Goal: Task Accomplishment & Management: Manage account settings

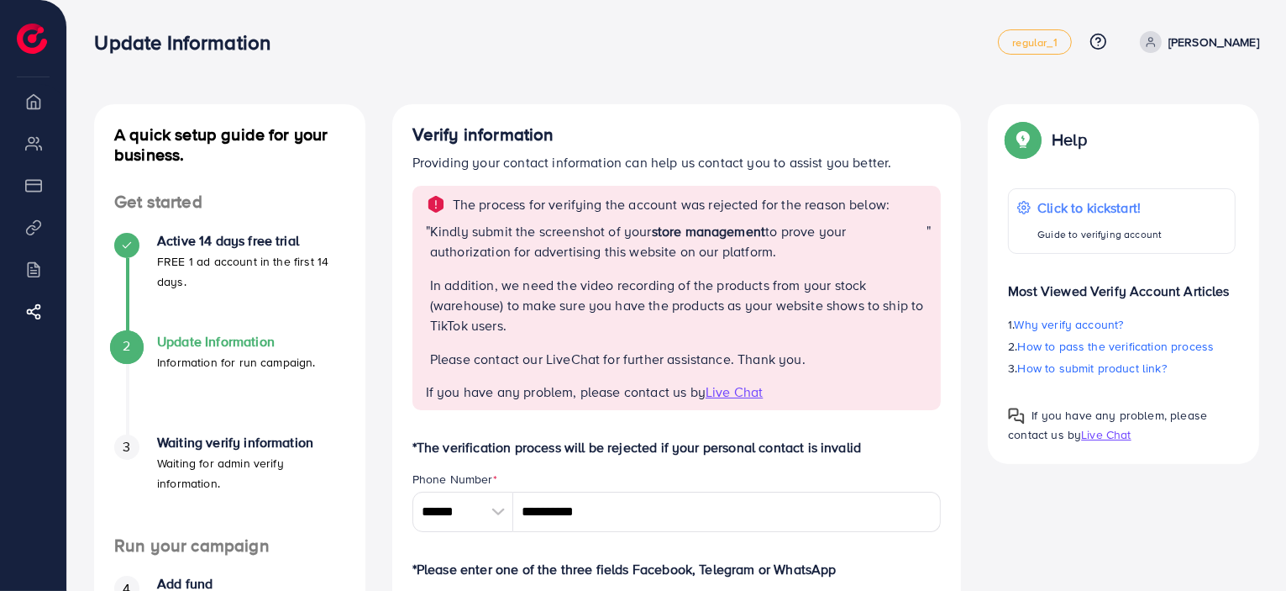
click at [928, 326] on span """ at bounding box center [929, 301] width 4 height 161
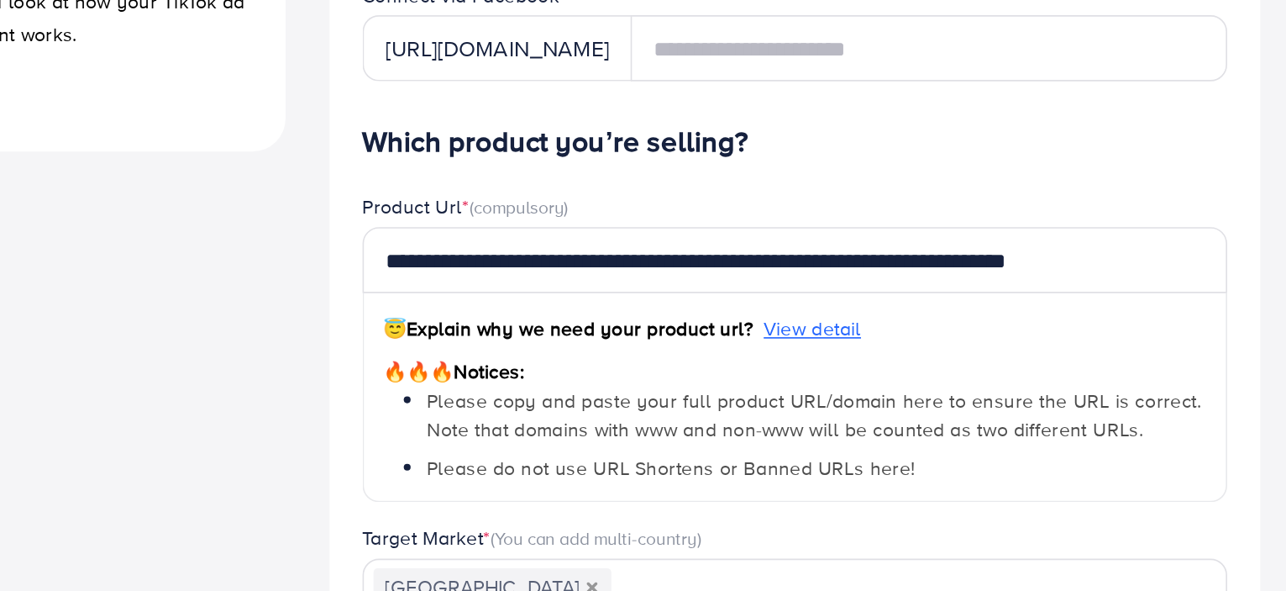
scroll to position [618, 0]
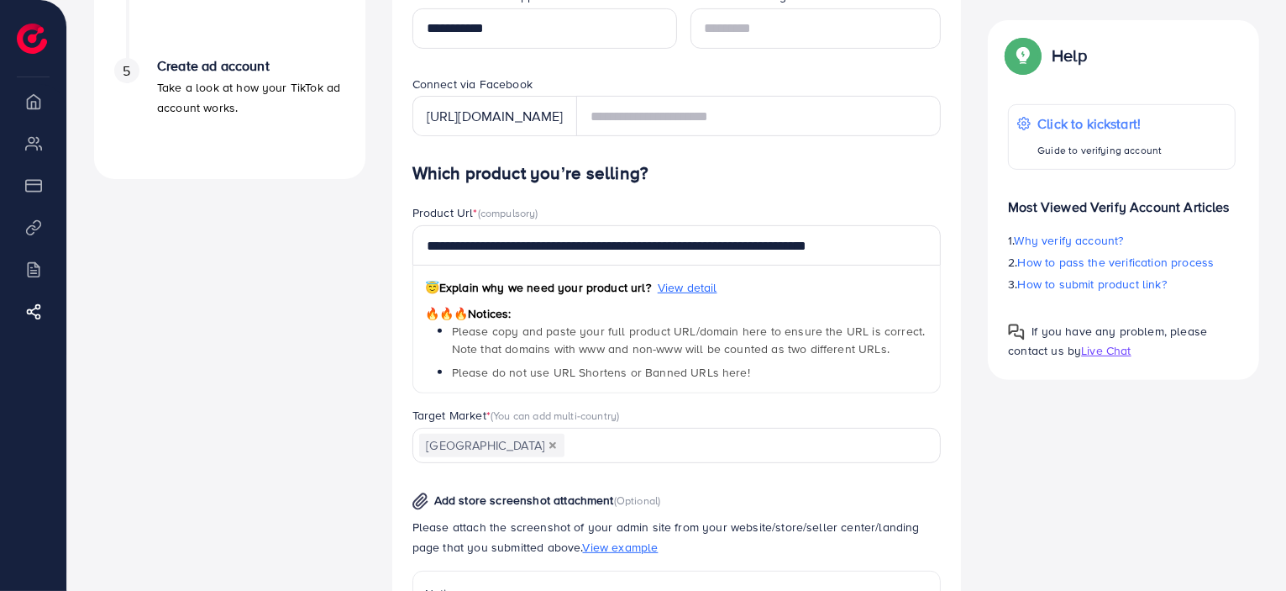
click at [964, 151] on div "Verify information Providing your contact information can help us contact you t…" at bounding box center [677, 218] width 596 height 1464
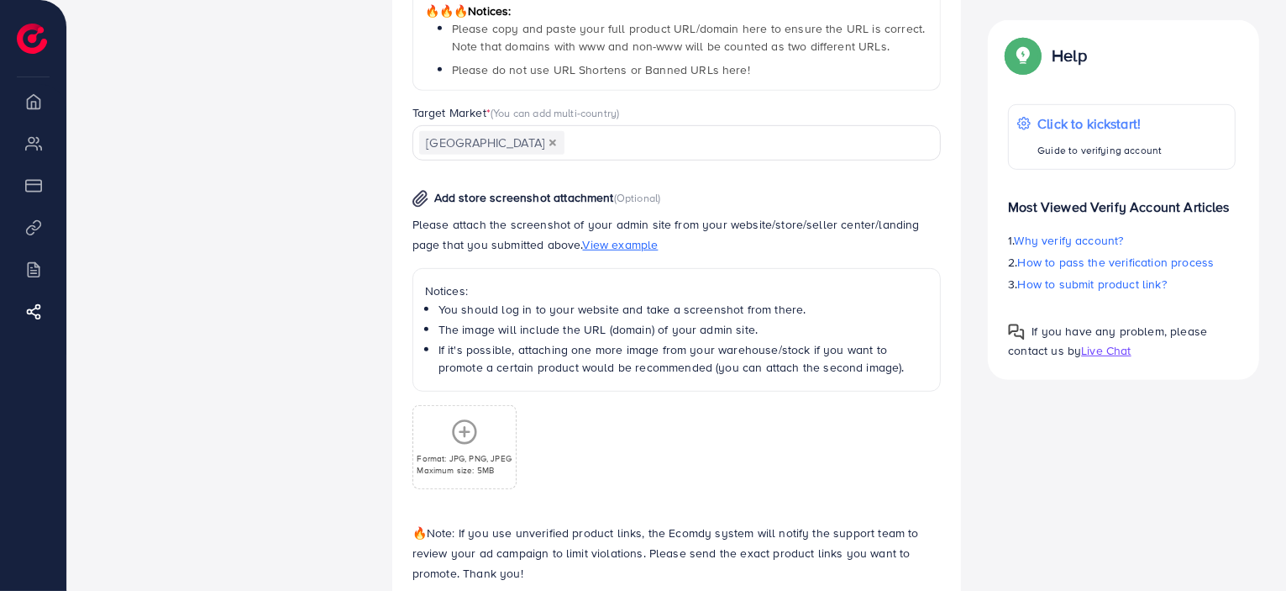
scroll to position [910, 0]
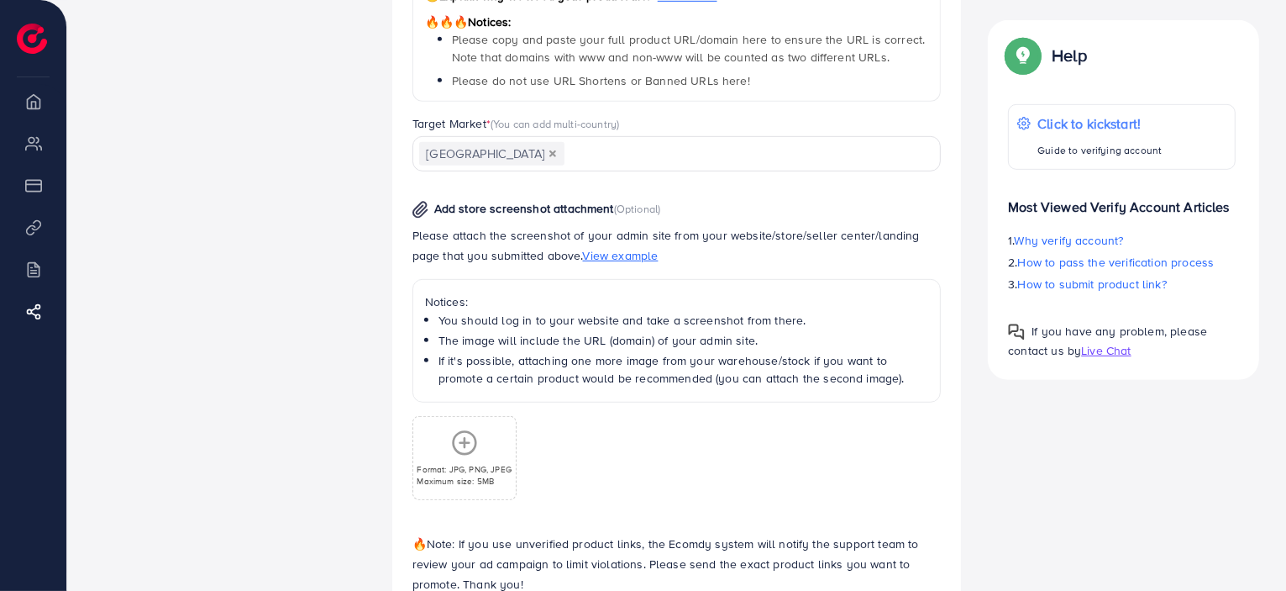
click at [591, 248] on span "View example" at bounding box center [621, 255] width 76 height 17
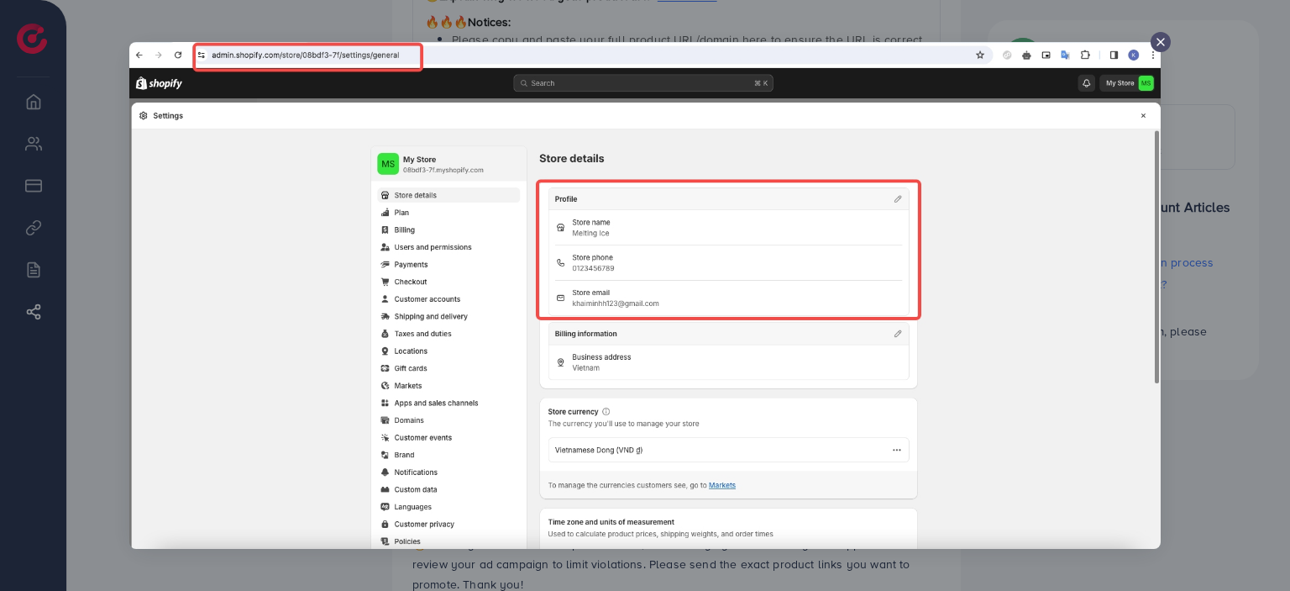
click at [1166, 43] on icon at bounding box center [1160, 41] width 13 height 13
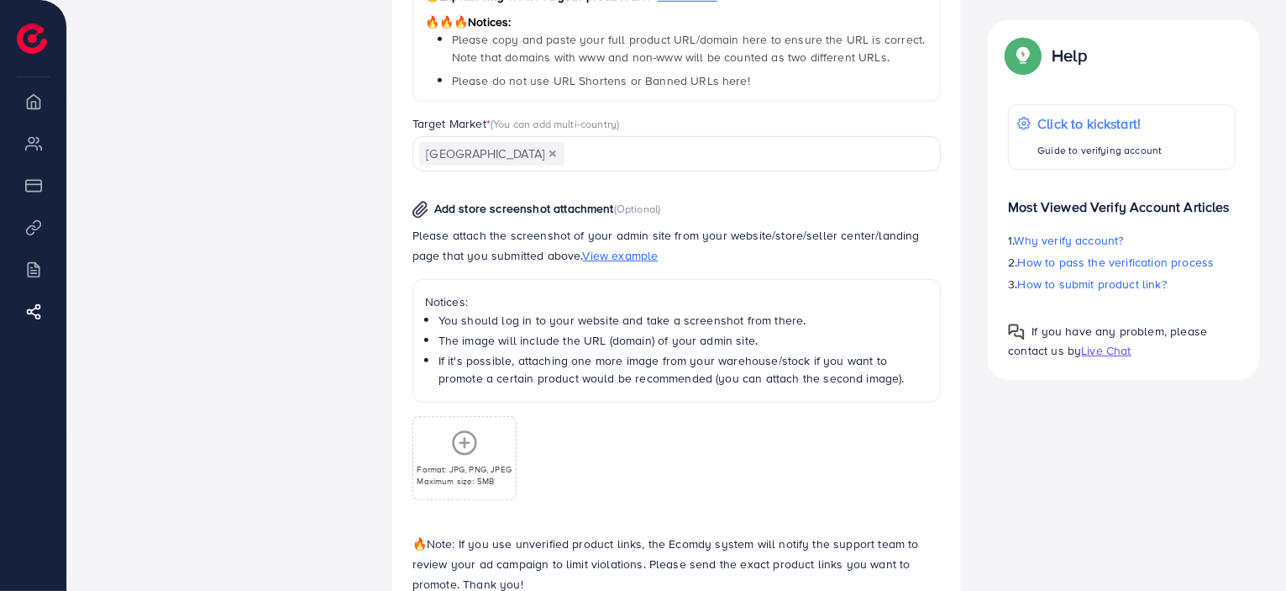
click at [464, 423] on div "Format: JPG, PNG, JPEG Maximum size: 5MB" at bounding box center [464, 458] width 102 height 82
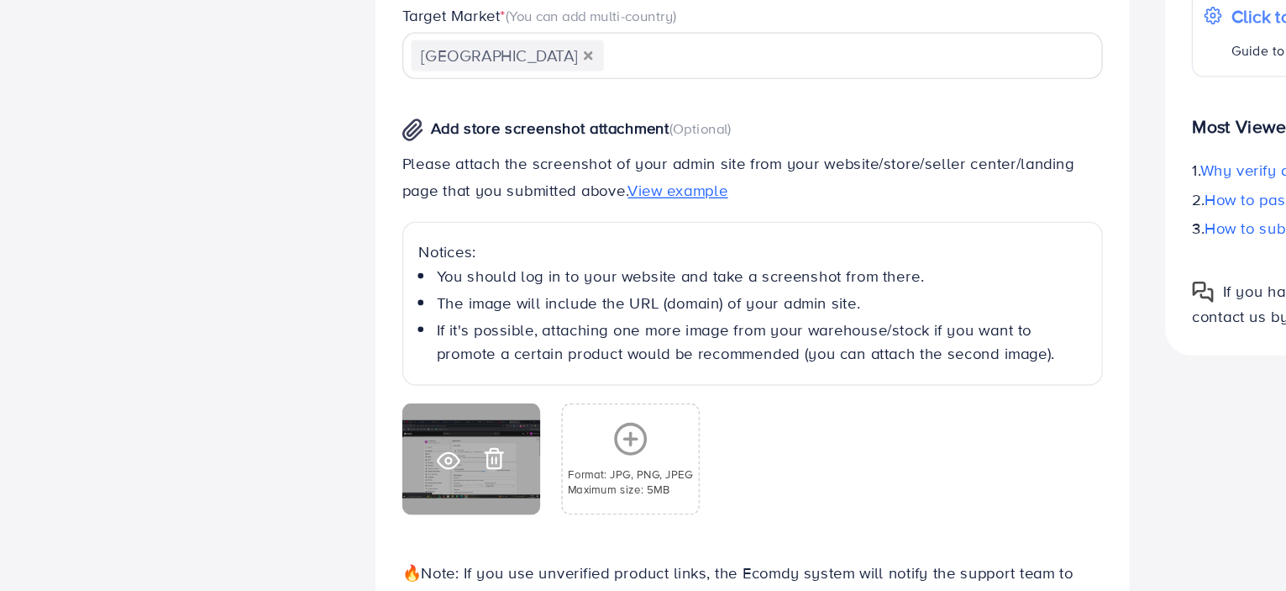
click at [443, 455] on icon at bounding box center [448, 459] width 18 height 18
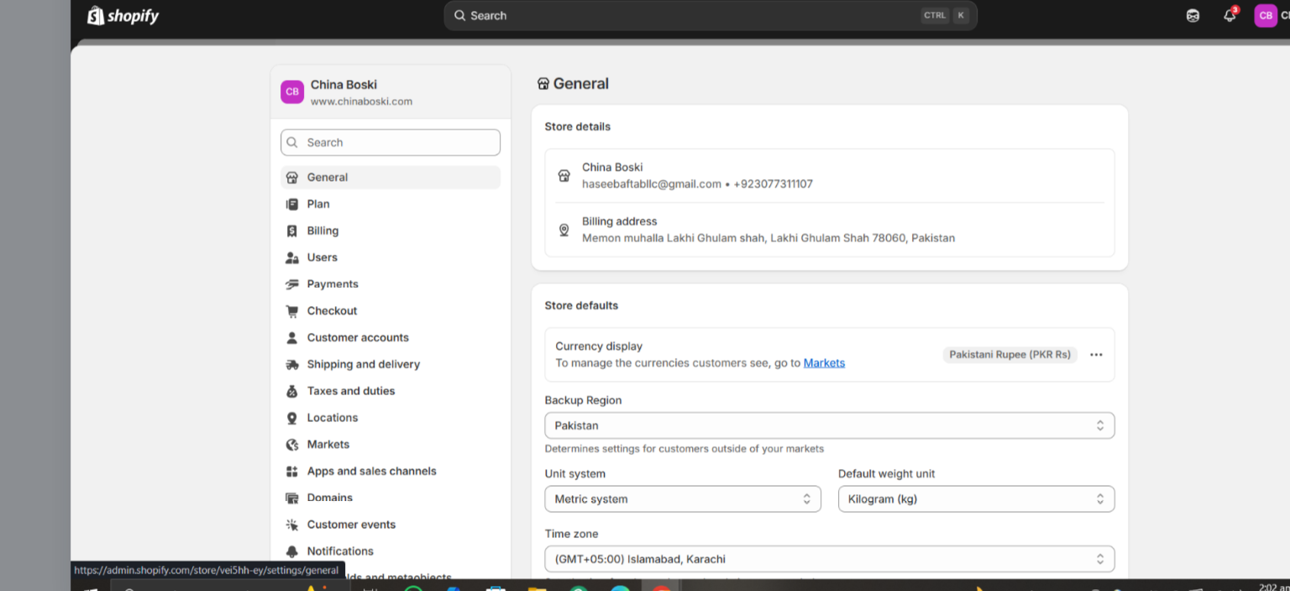
click at [1040, 220] on img at bounding box center [645, 296] width 966 height 544
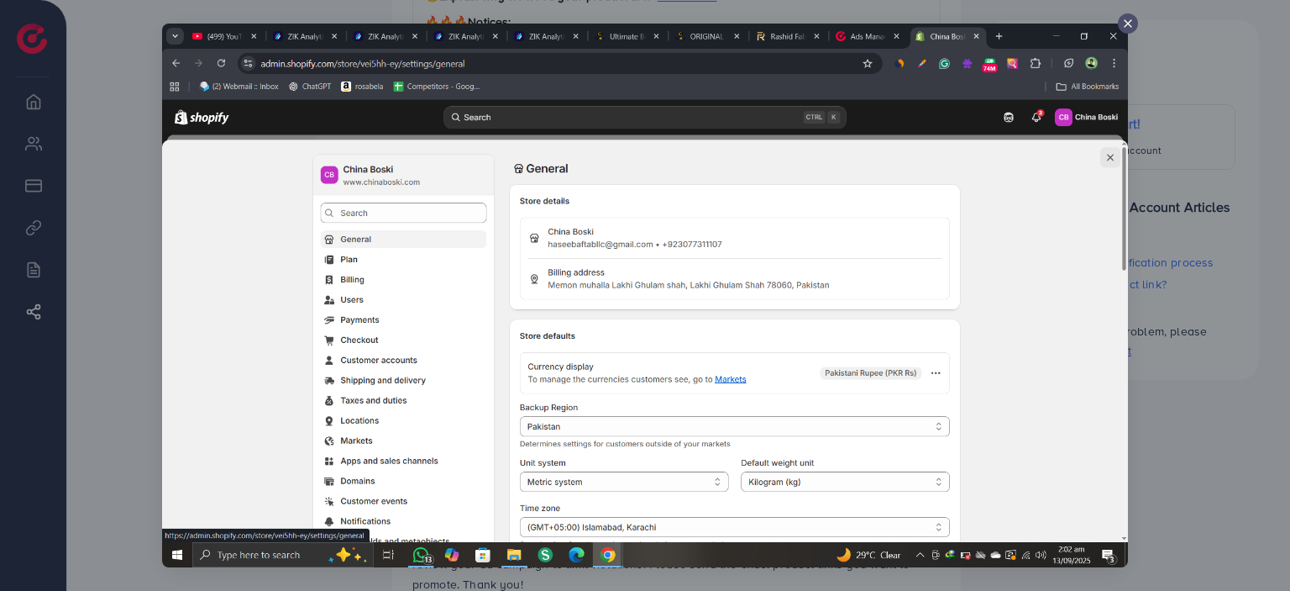
click at [1130, 22] on line at bounding box center [1128, 23] width 7 height 7
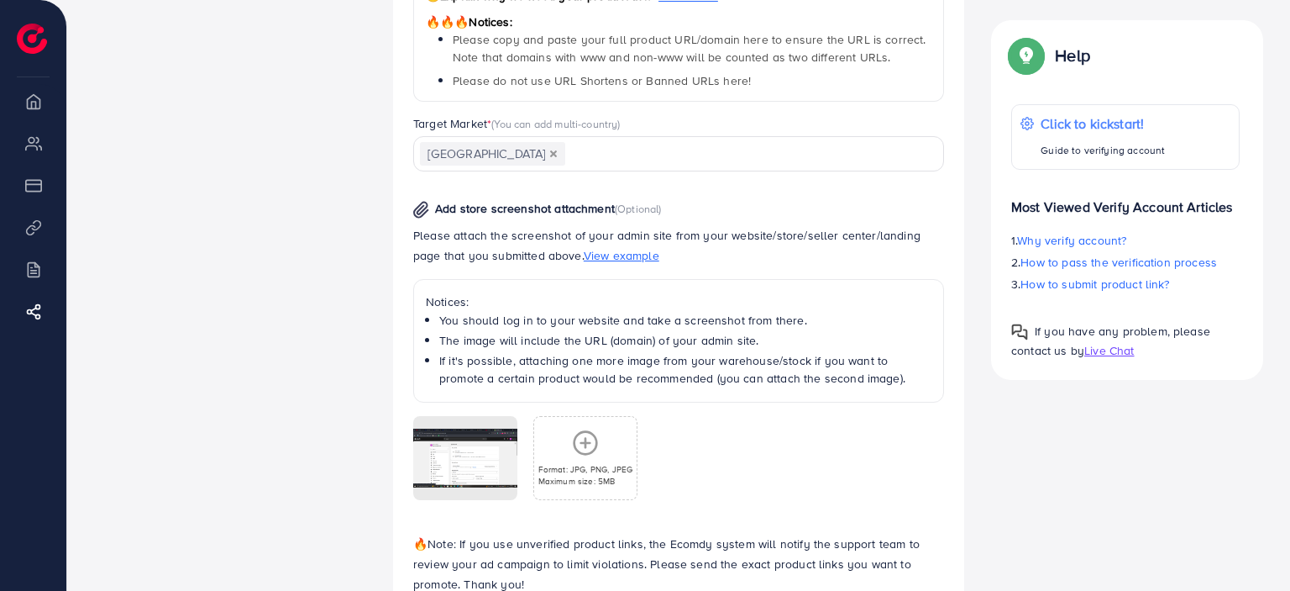
click at [1130, 22] on div "Help Click to kickstart! Guide to verifying account Most Viewed Verify Account …" at bounding box center [1127, 200] width 272 height 360
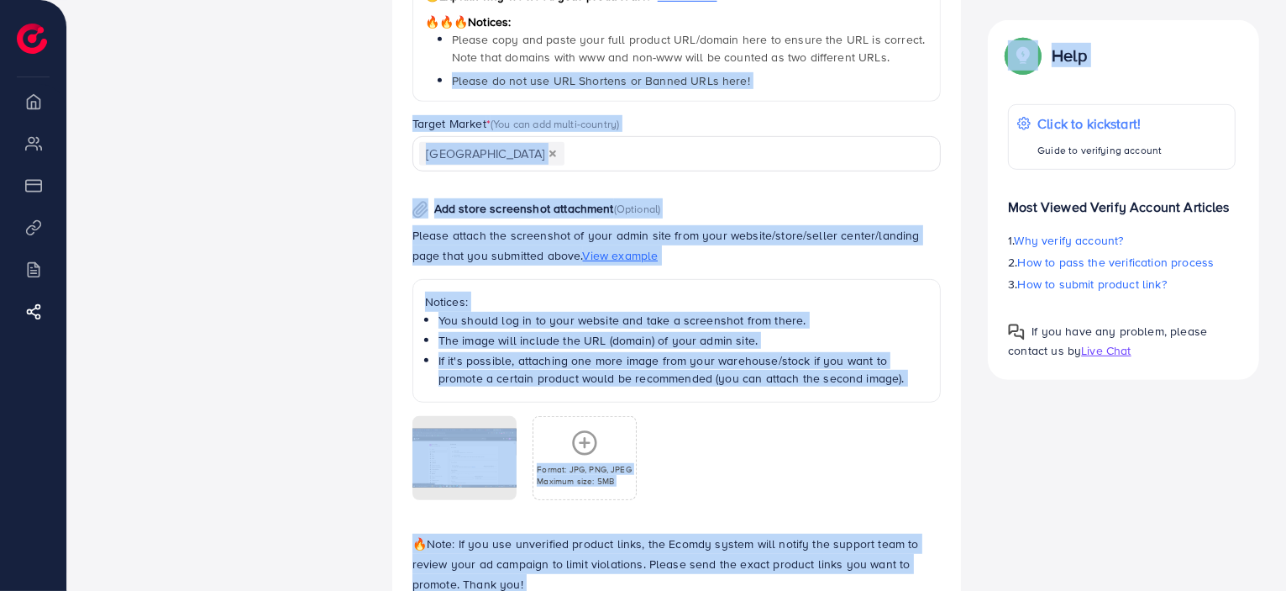
drag, startPoint x: 1130, startPoint y: 22, endPoint x: 894, endPoint y: 161, distance: 274.2
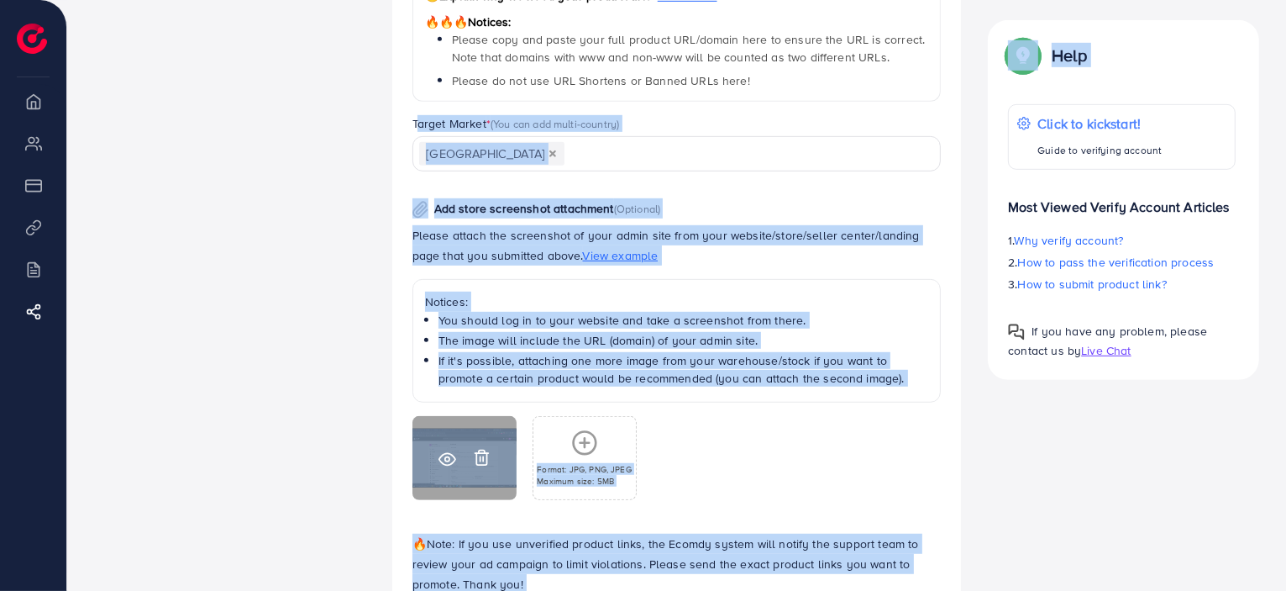
click at [477, 465] on icon at bounding box center [482, 458] width 18 height 18
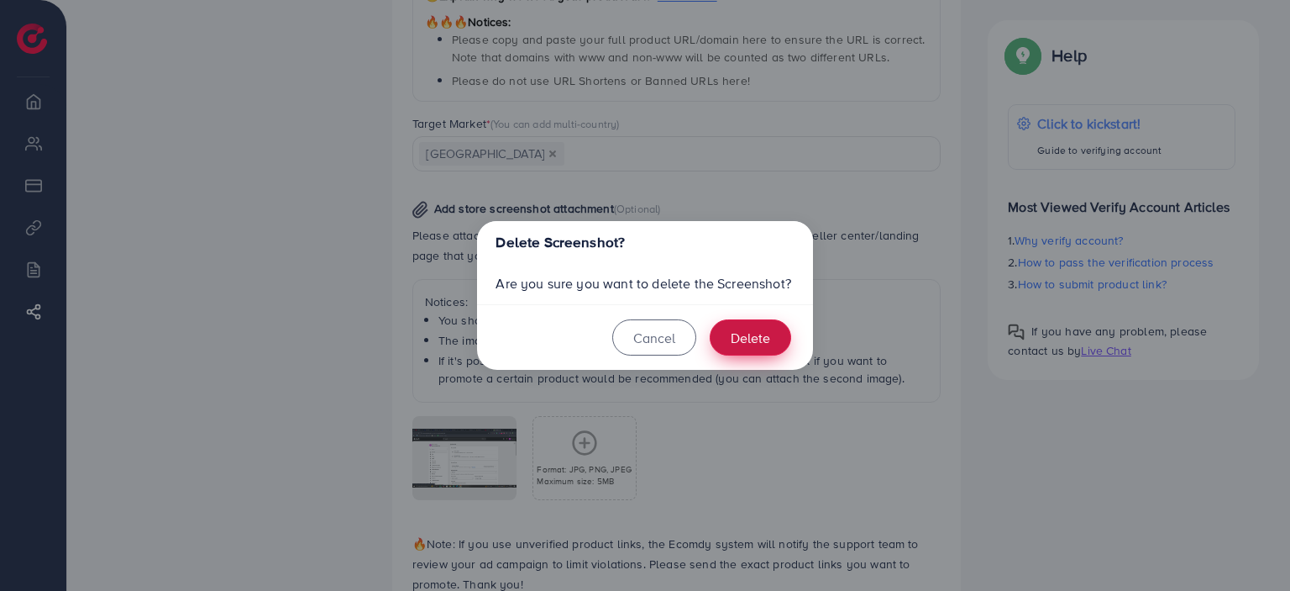
click at [777, 327] on button "Delete" at bounding box center [750, 337] width 81 height 36
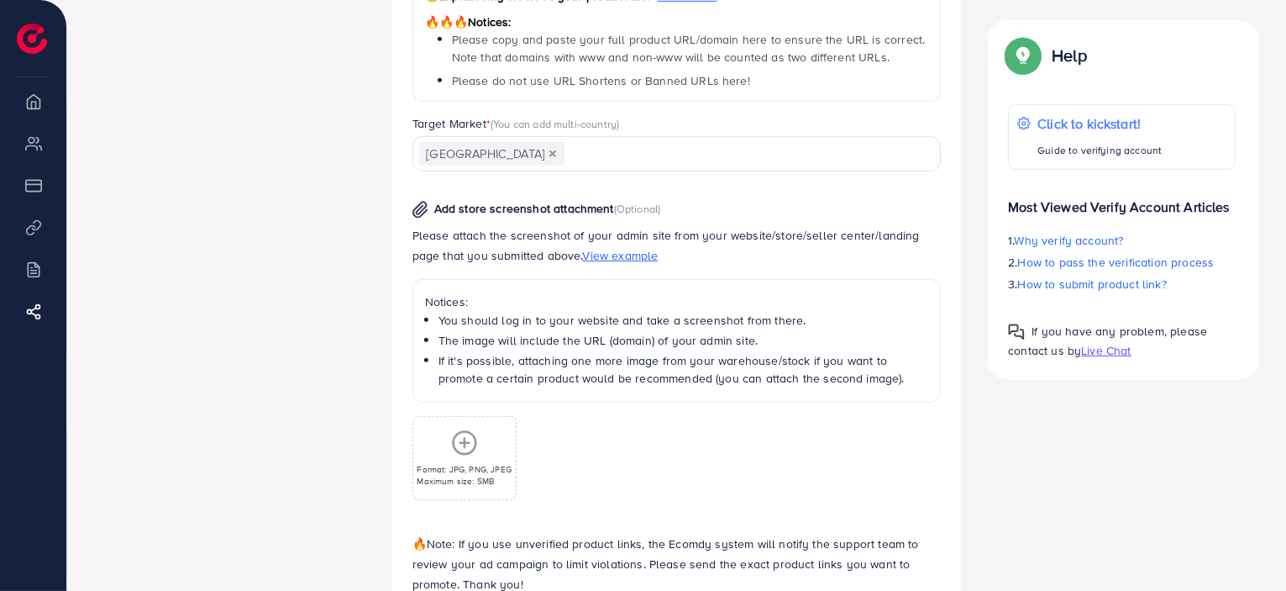
click at [465, 438] on line at bounding box center [465, 442] width 0 height 9
click at [459, 463] on p "Format: JPG, PNG, JPEG" at bounding box center [464, 469] width 95 height 12
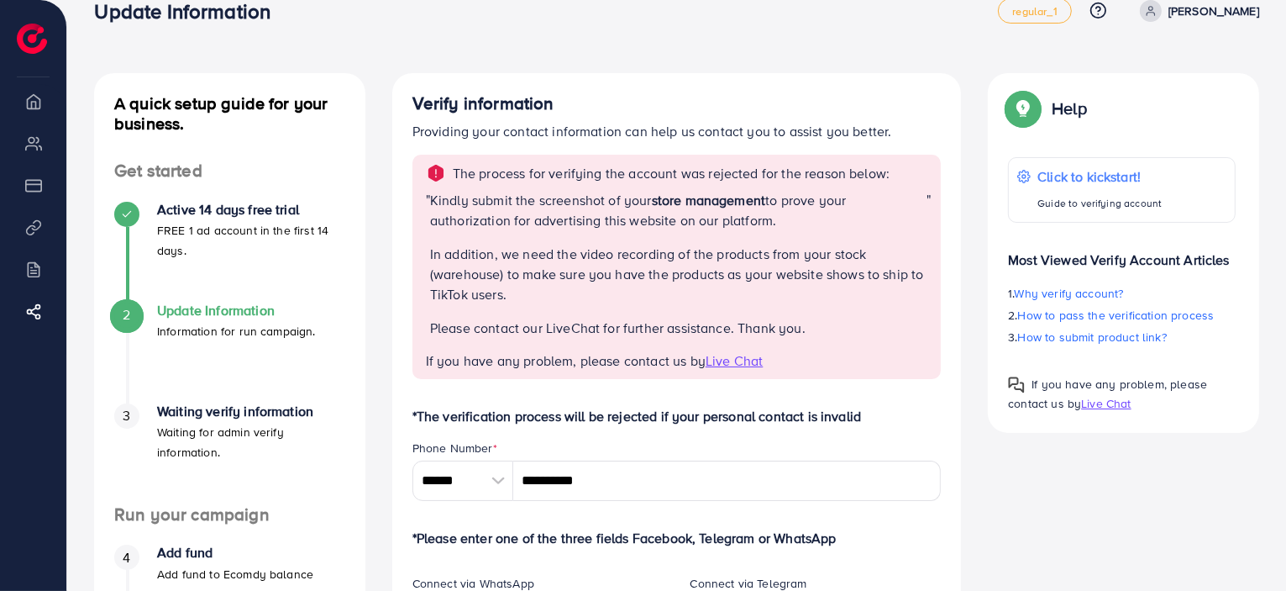
scroll to position [0, 0]
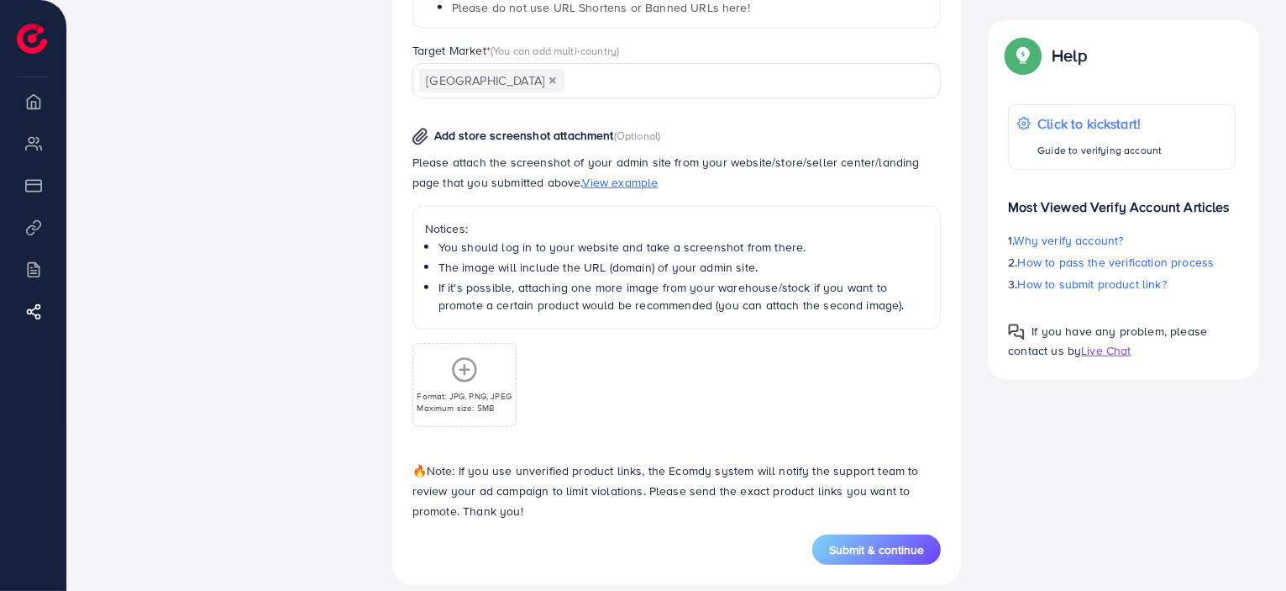
scroll to position [1001, 0]
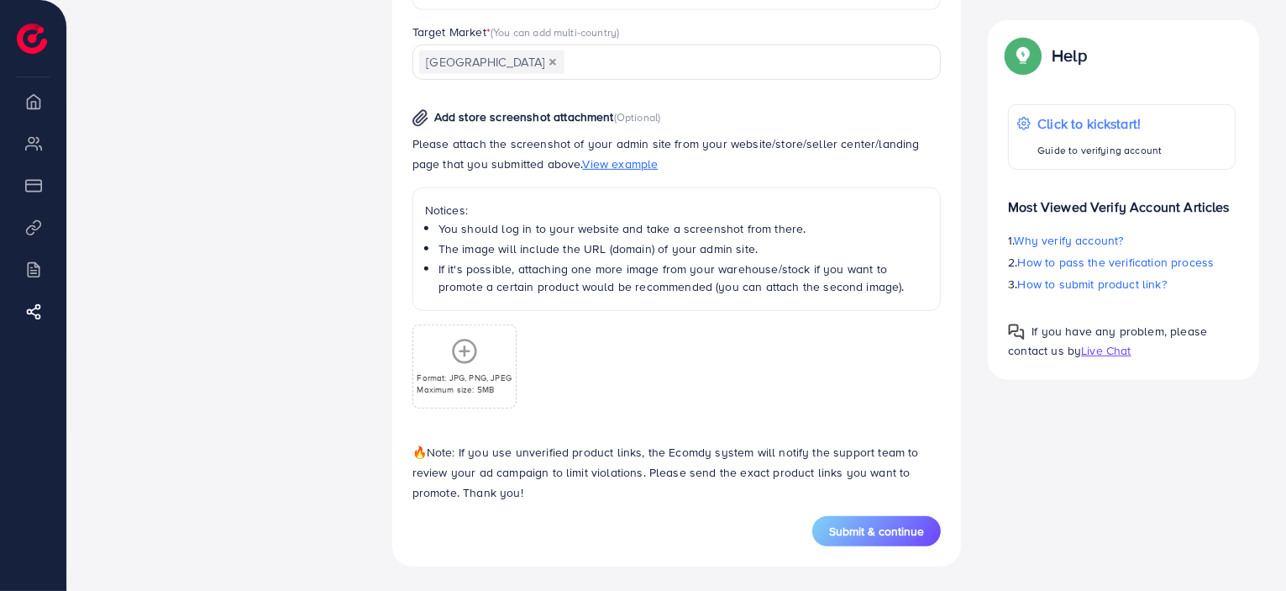
click at [466, 345] on icon at bounding box center [464, 351] width 27 height 27
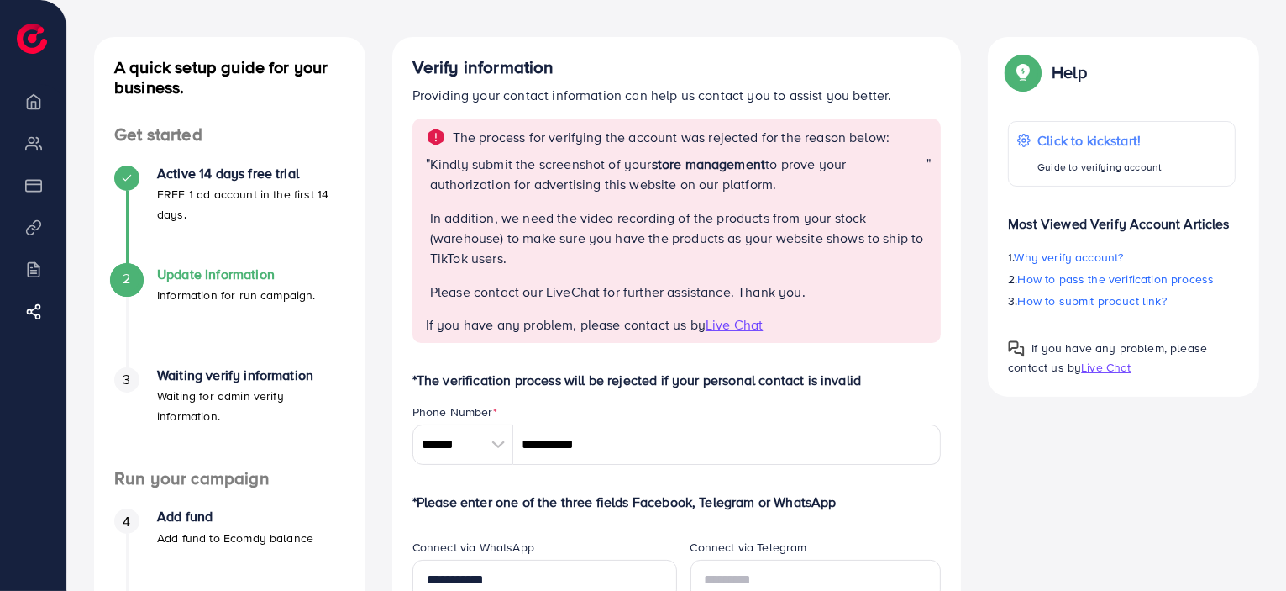
scroll to position [66, 0]
click at [736, 326] on span "Live Chat" at bounding box center [734, 325] width 57 height 18
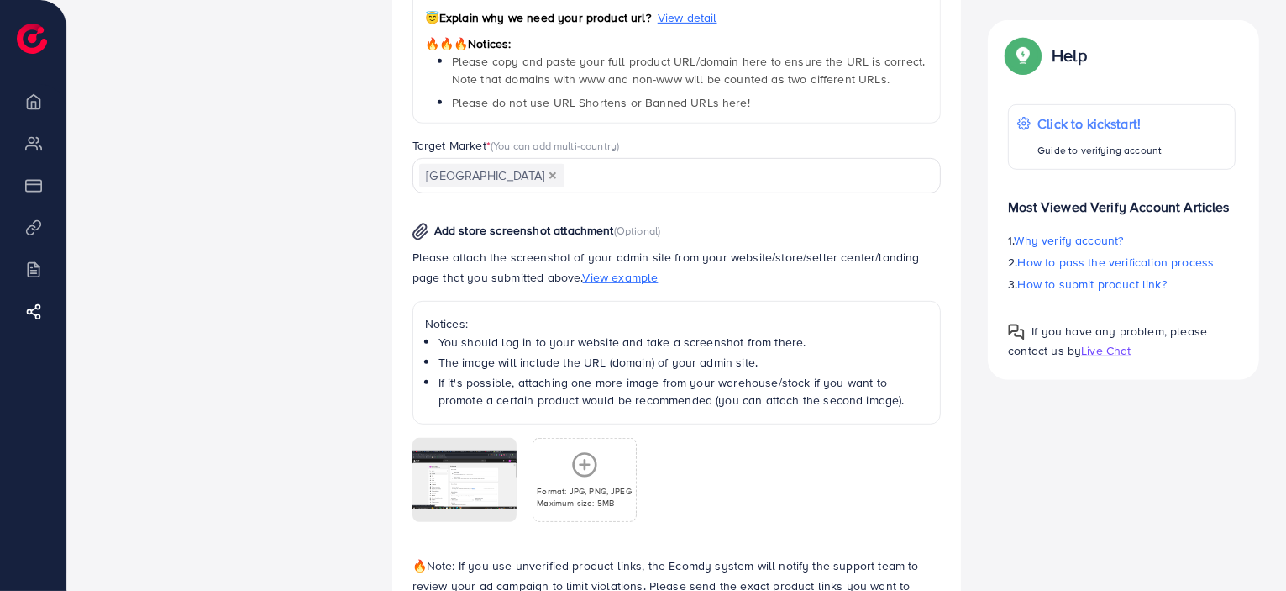
scroll to position [1001, 0]
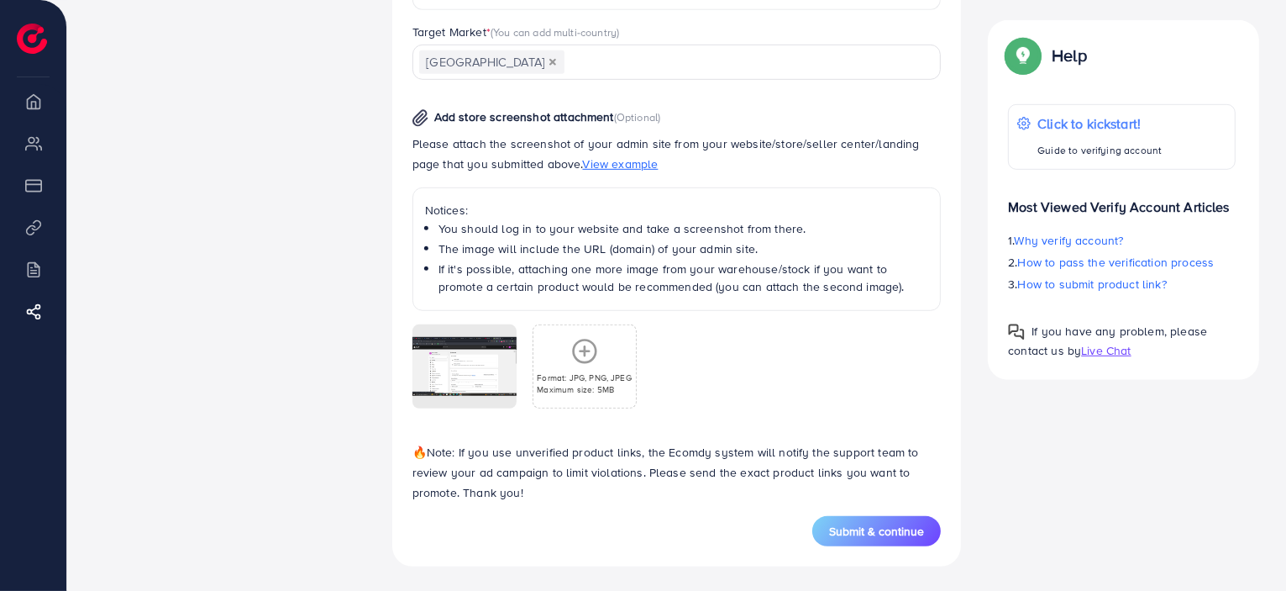
click at [591, 348] on icon at bounding box center [584, 351] width 27 height 27
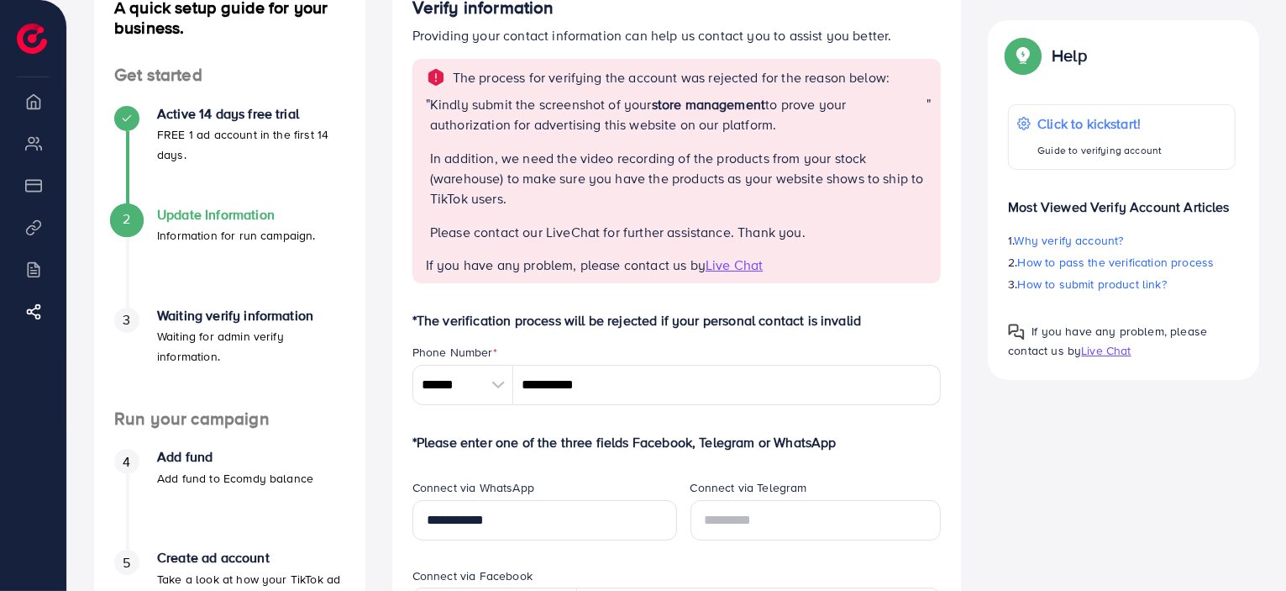
scroll to position [124, 0]
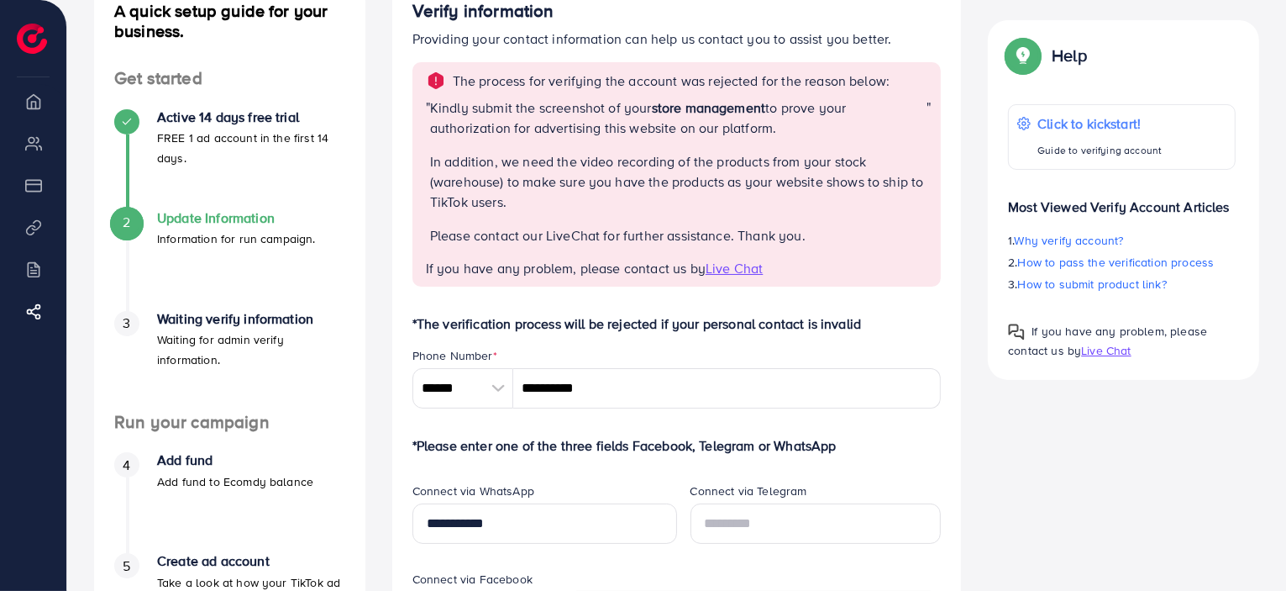
click at [740, 269] on span "Live Chat" at bounding box center [734, 268] width 57 height 18
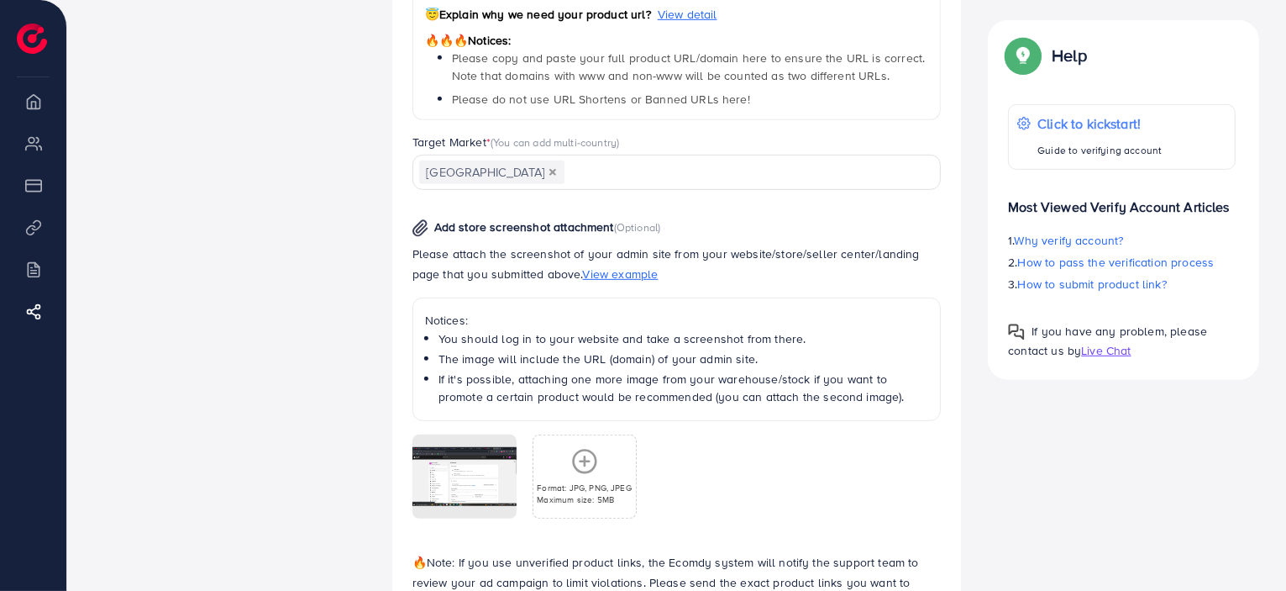
scroll to position [894, 0]
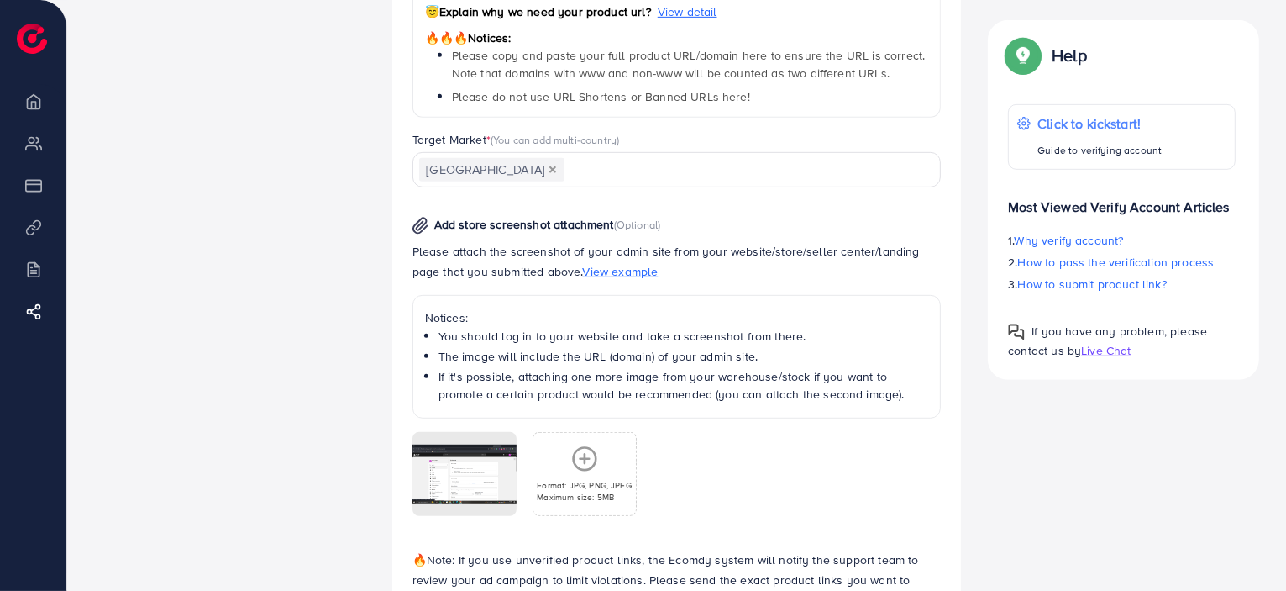
click at [589, 458] on icon at bounding box center [584, 458] width 27 height 27
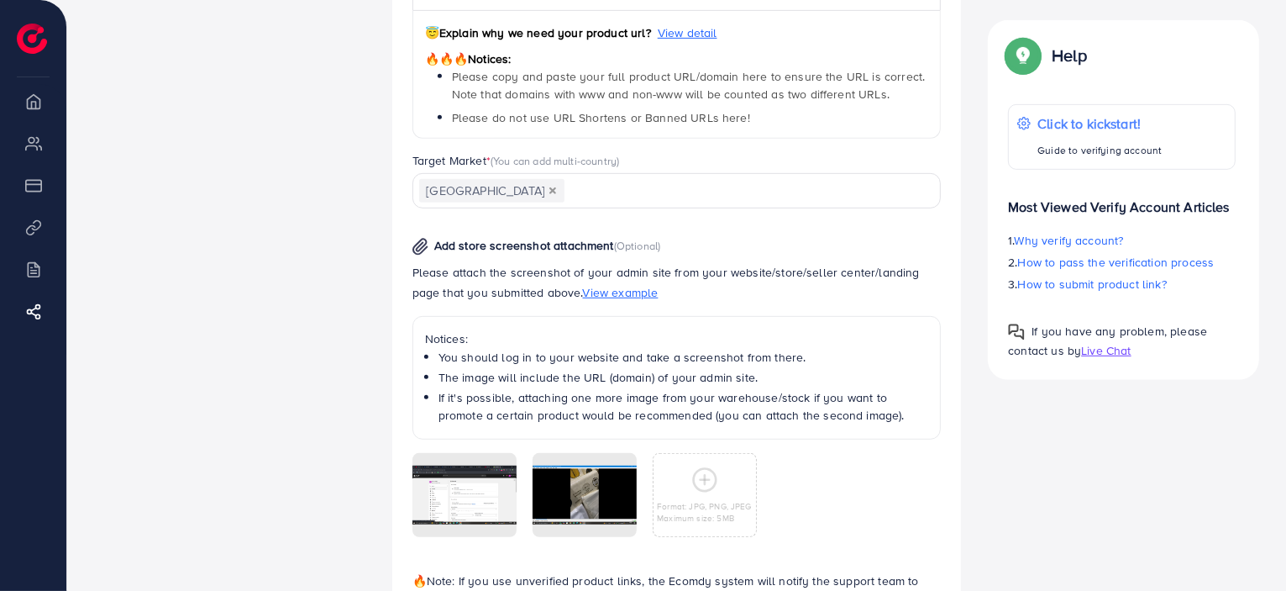
scroll to position [1001, 0]
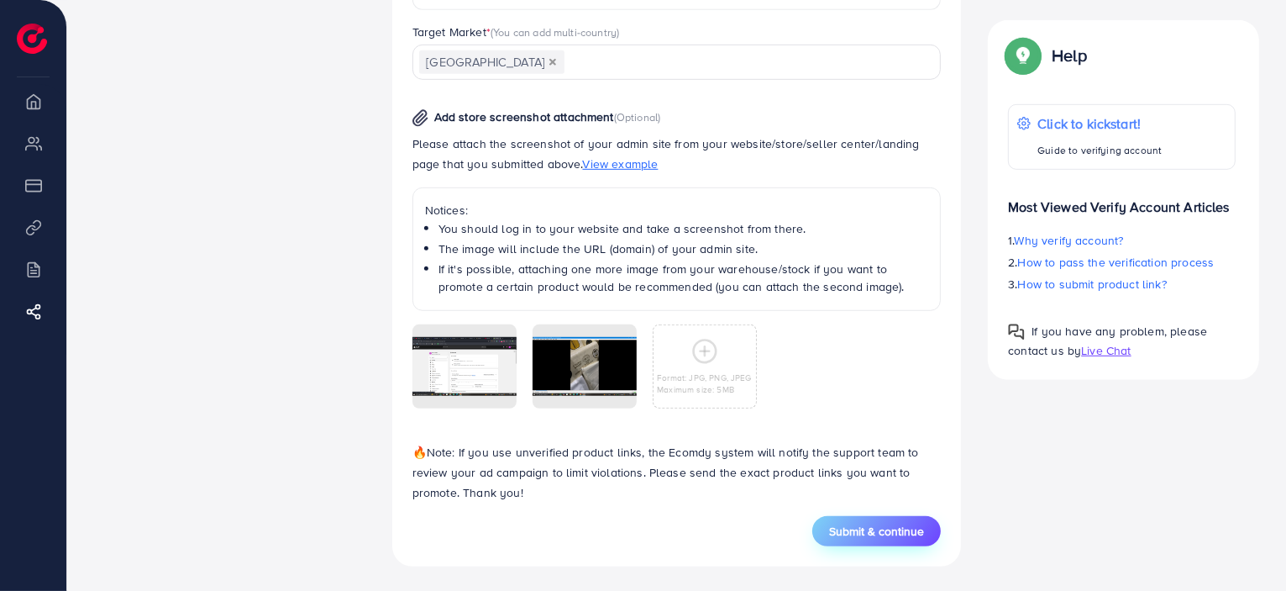
click at [828, 531] on button "Submit & continue" at bounding box center [876, 531] width 129 height 30
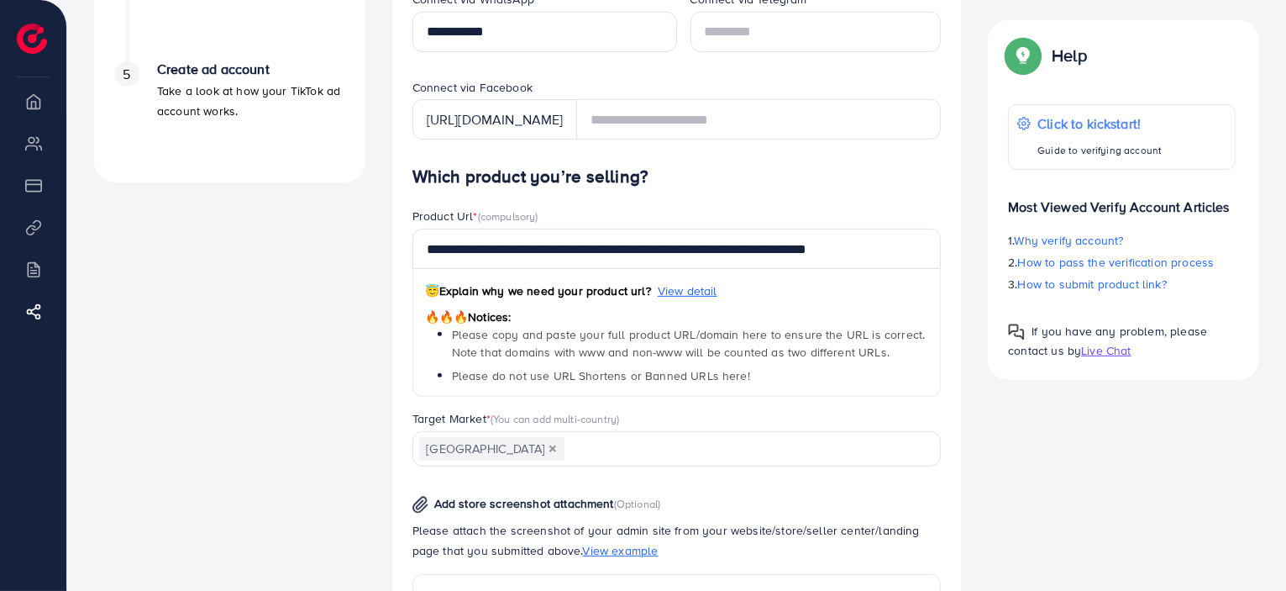
scroll to position [608, 0]
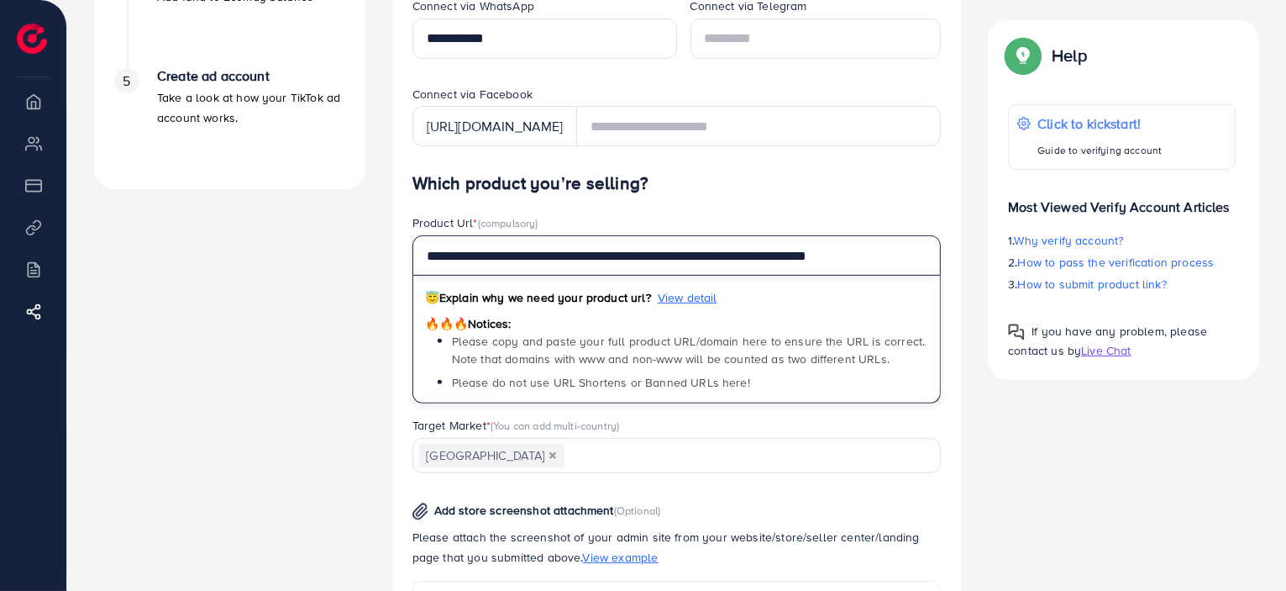
click at [912, 258] on input "**********" at bounding box center [677, 255] width 529 height 40
paste input "text"
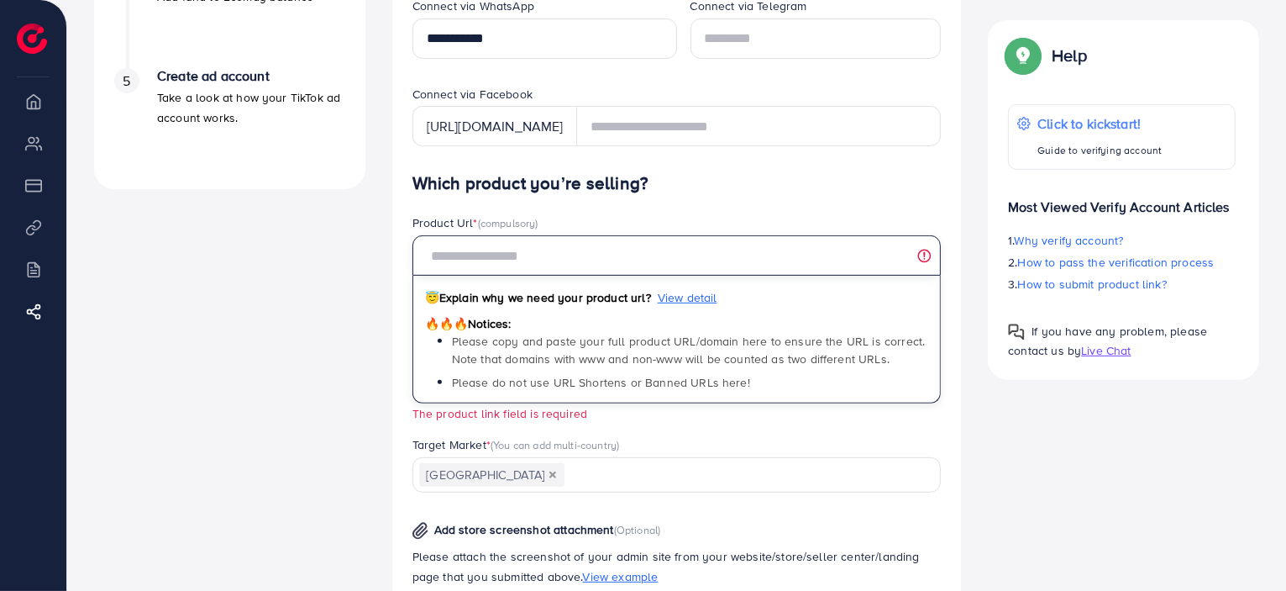
paste input "**********"
type input "**********"
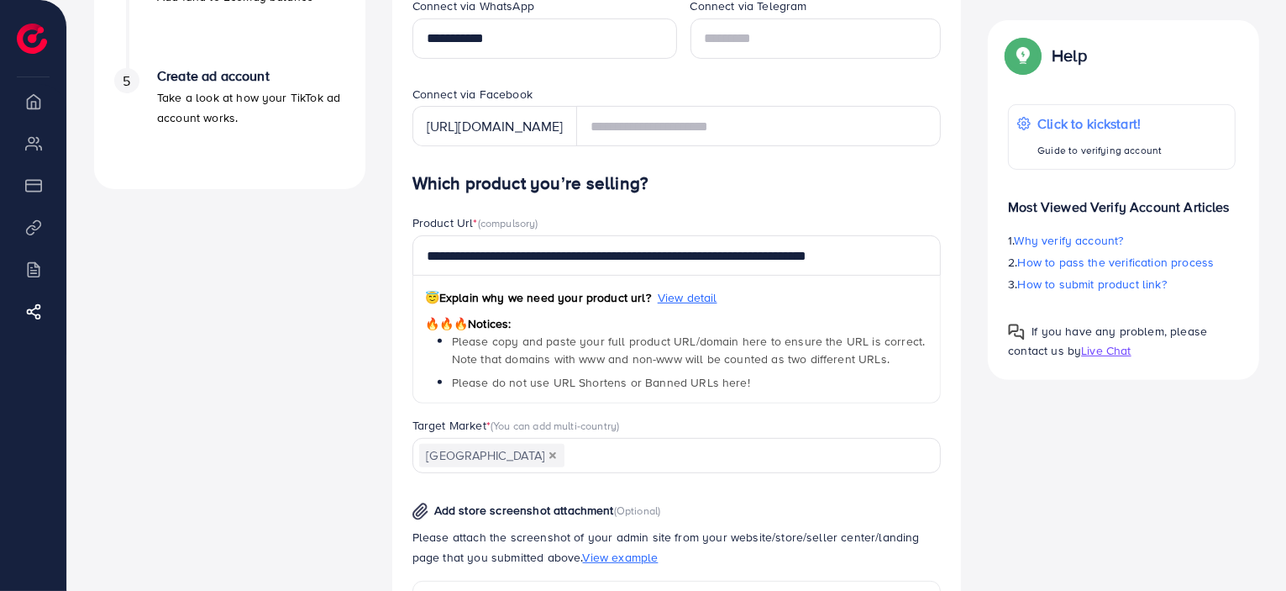
click at [914, 185] on h4 "Which product you’re selling?" at bounding box center [677, 183] width 529 height 21
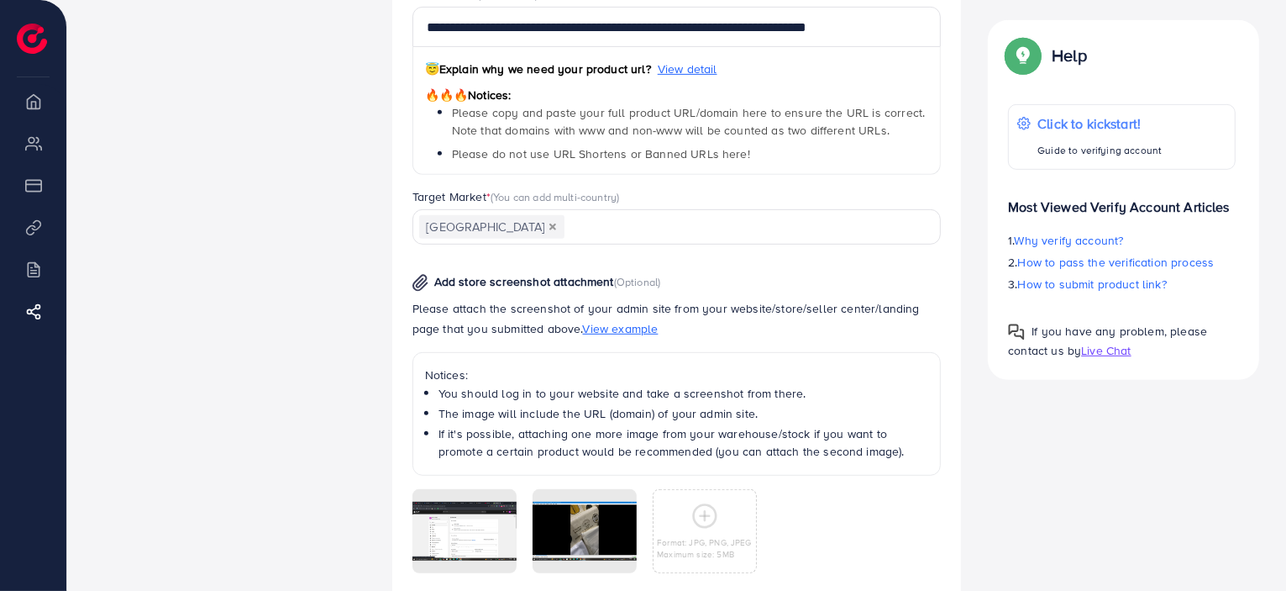
scroll to position [1001, 0]
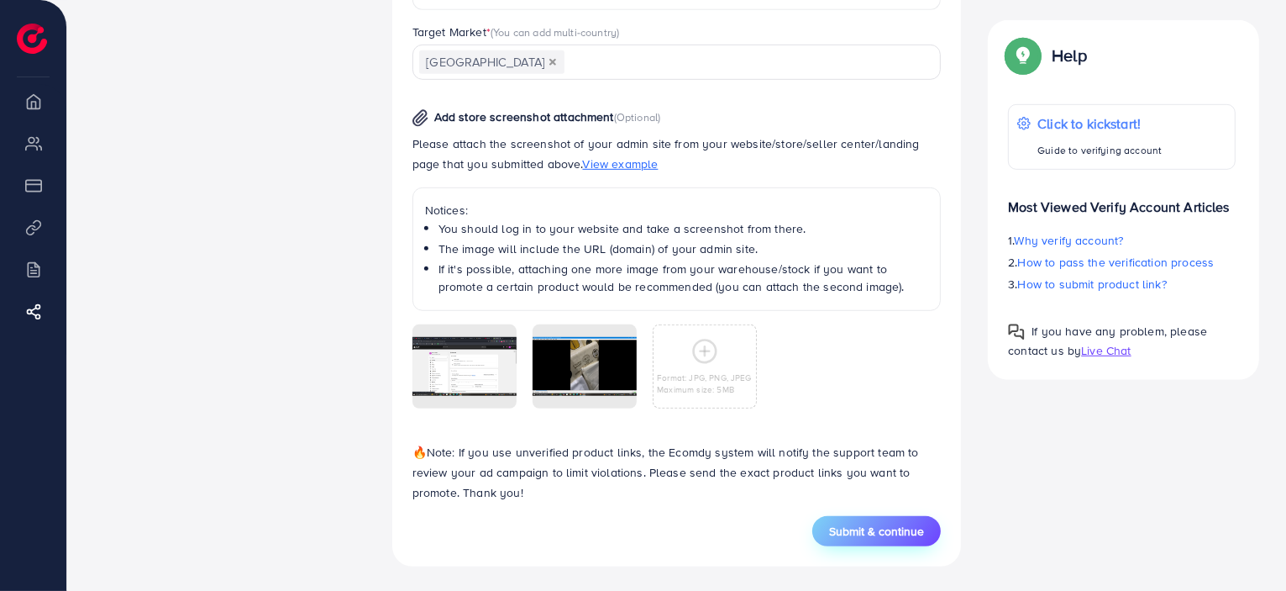
click at [823, 536] on button "Submit & continue" at bounding box center [876, 531] width 129 height 30
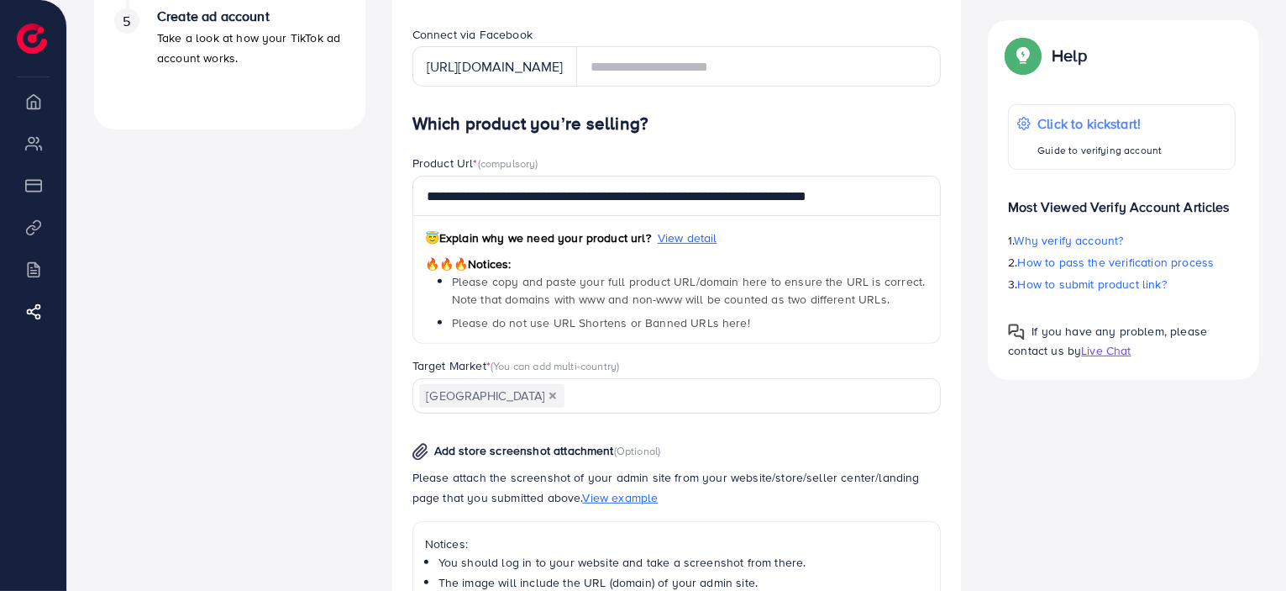
scroll to position [665, 0]
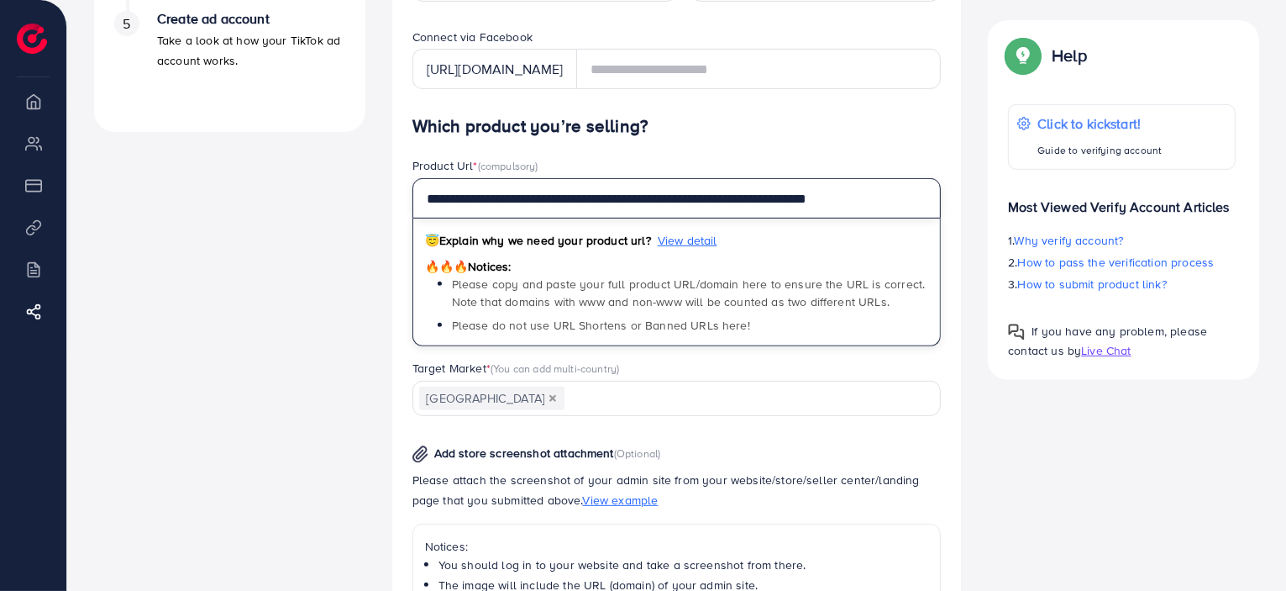
click at [914, 201] on input "**********" at bounding box center [677, 198] width 529 height 40
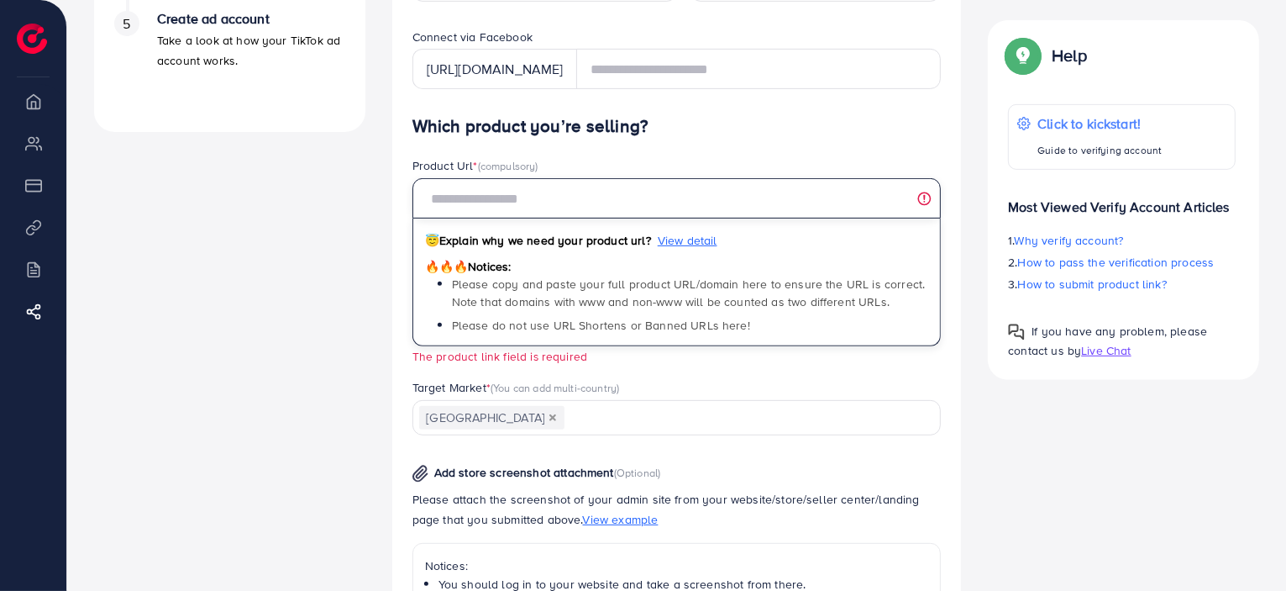
paste input "**********"
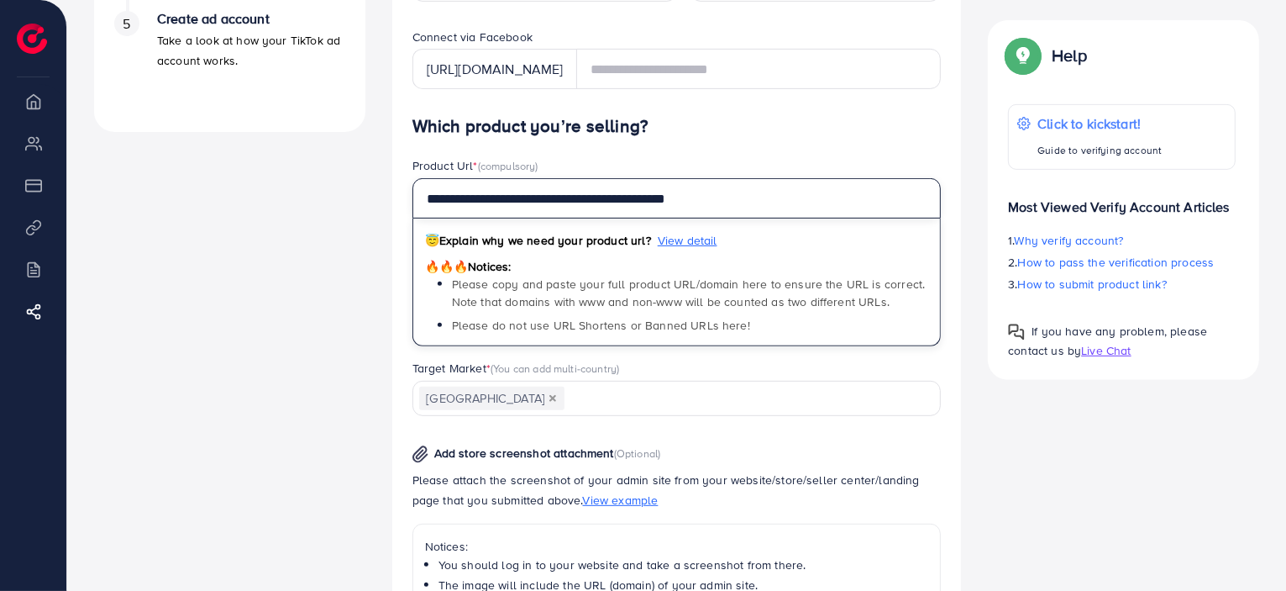
type input "**********"
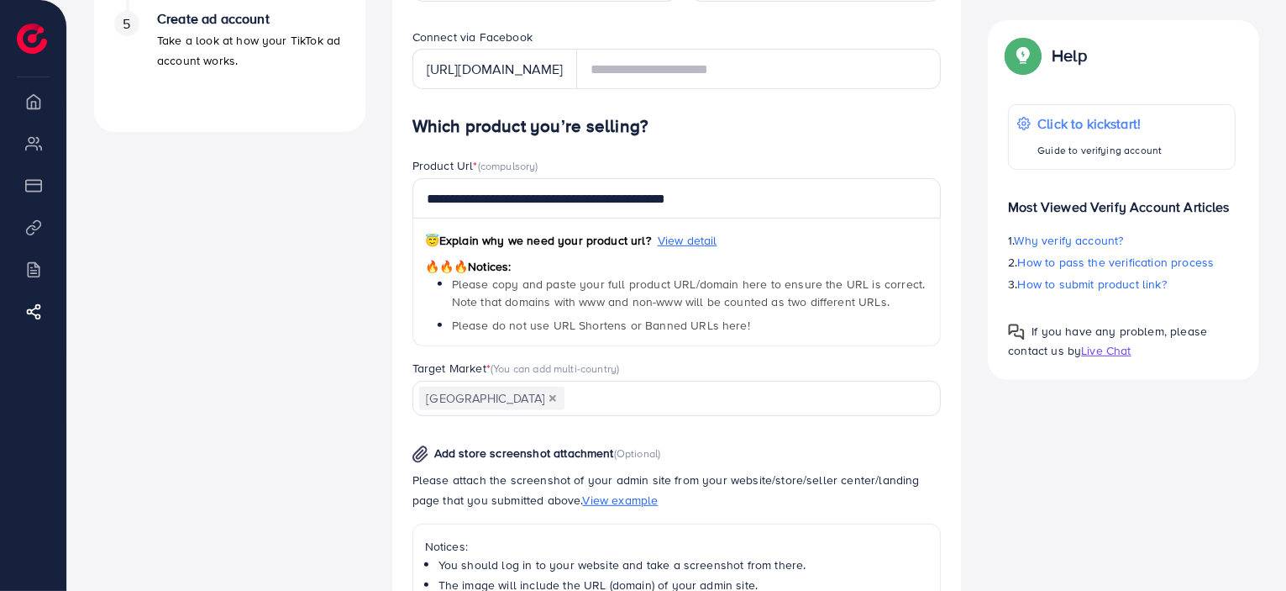
click at [944, 167] on div "**********" at bounding box center [677, 258] width 556 height 202
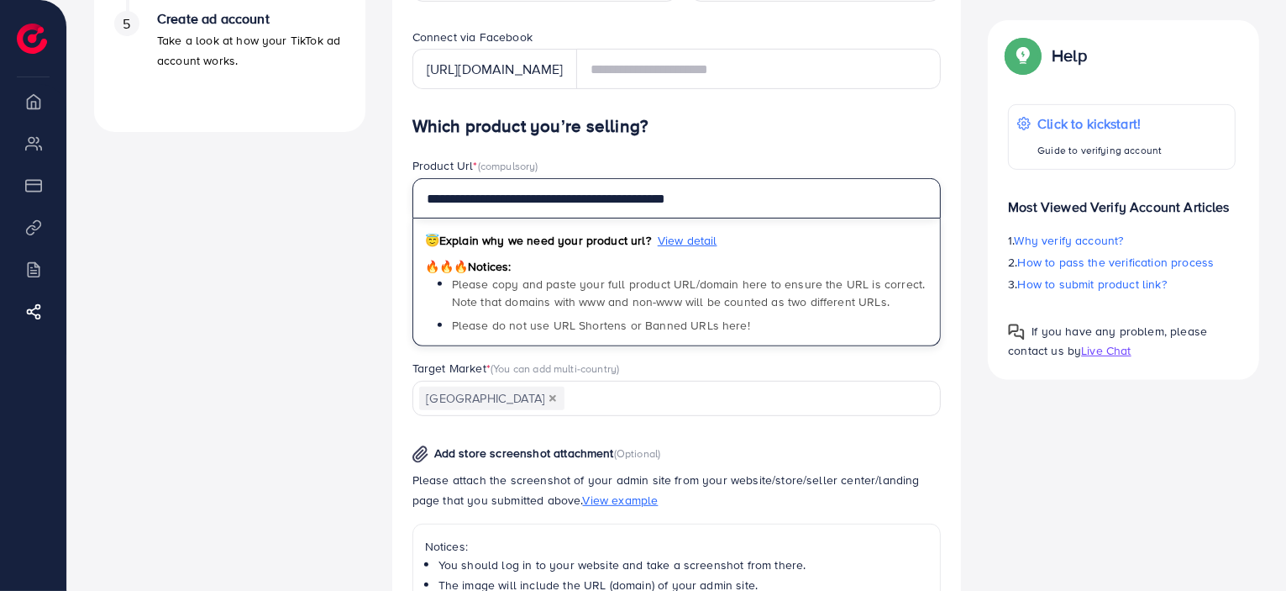
click at [904, 205] on input "**********" at bounding box center [677, 198] width 529 height 40
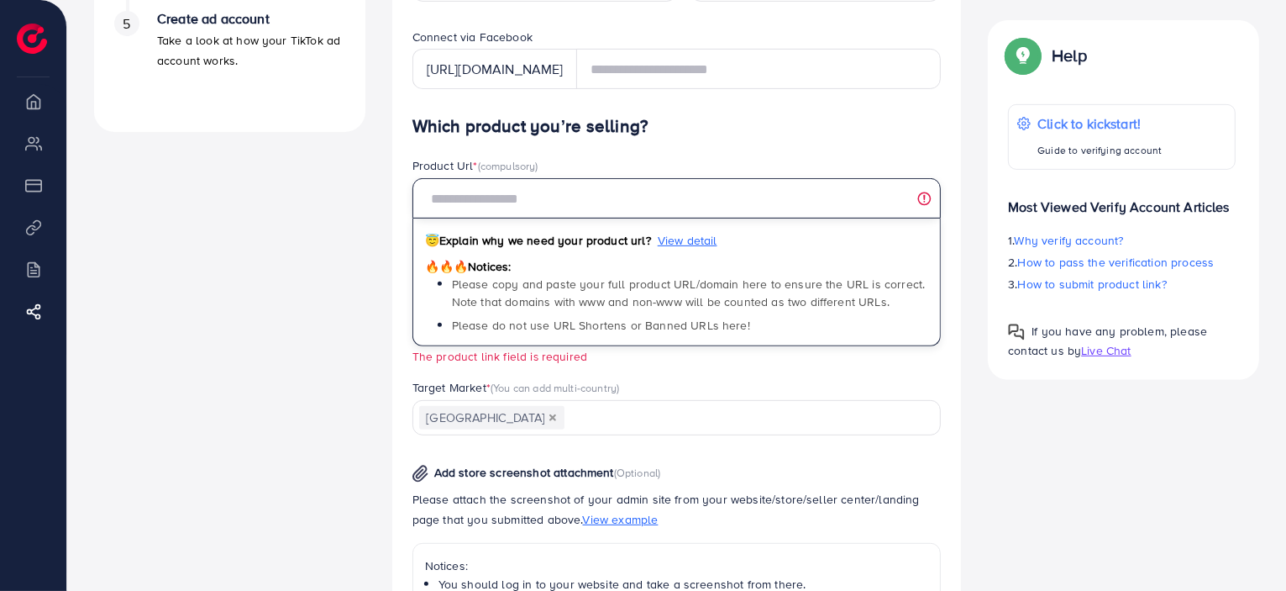
paste input "**********"
type input "**********"
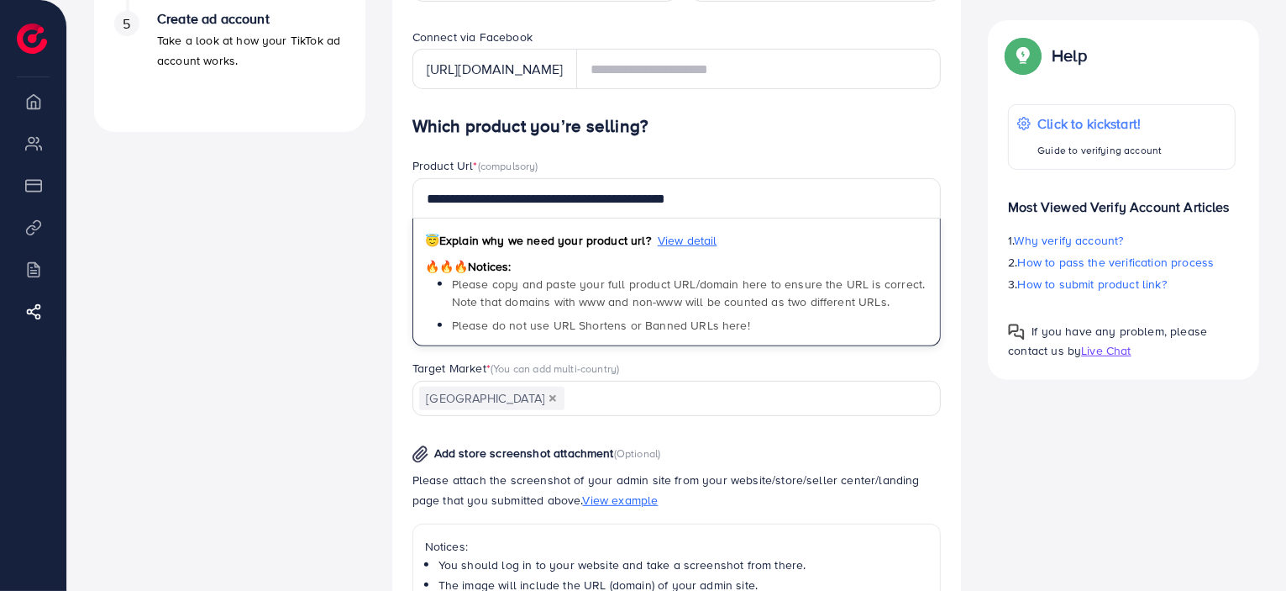
click at [958, 298] on div "Verify information Providing your contact information can help us contact you t…" at bounding box center [677, 171] width 570 height 1464
click at [935, 371] on div "Target Market * (You can add multi-country)" at bounding box center [677, 370] width 529 height 21
click at [961, 379] on div "Verify information Providing your contact information can help us contact you t…" at bounding box center [677, 171] width 570 height 1464
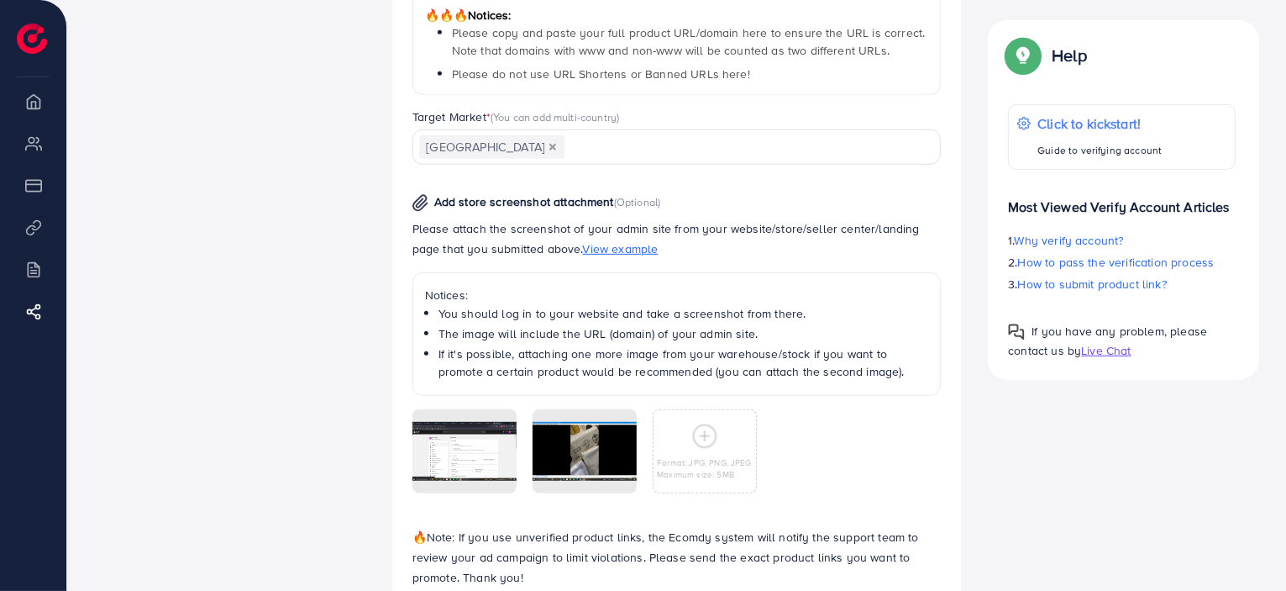
scroll to position [1001, 0]
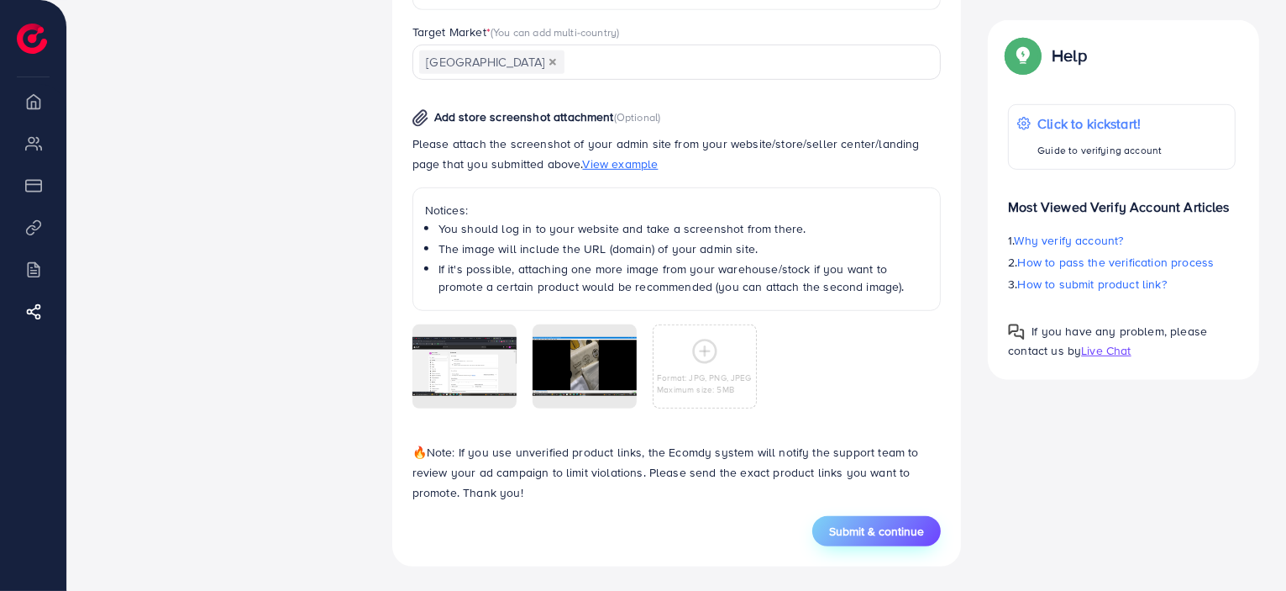
click at [827, 537] on button "Submit & continue" at bounding box center [876, 531] width 129 height 30
type input "**********"
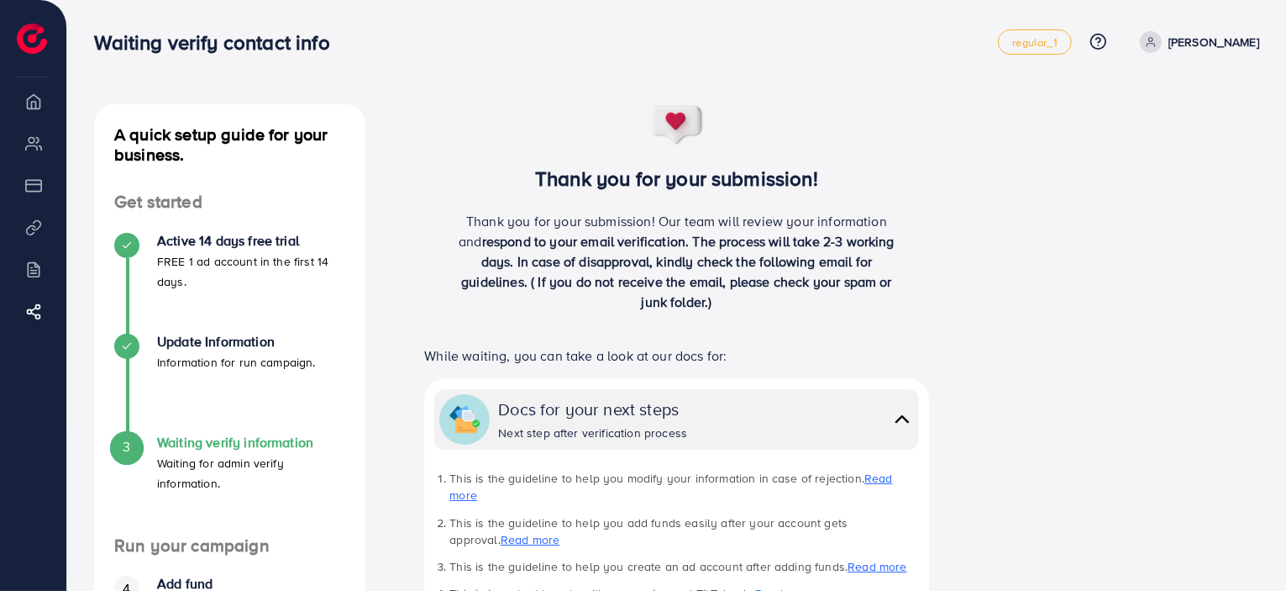
click at [973, 413] on div "Thank you for your submission! Thank you for your submission! Our team will rev…" at bounding box center [677, 536] width 596 height 864
click at [1258, 39] on p "[PERSON_NAME]" at bounding box center [1214, 42] width 91 height 20
click at [1122, 97] on icon at bounding box center [1122, 99] width 13 height 13
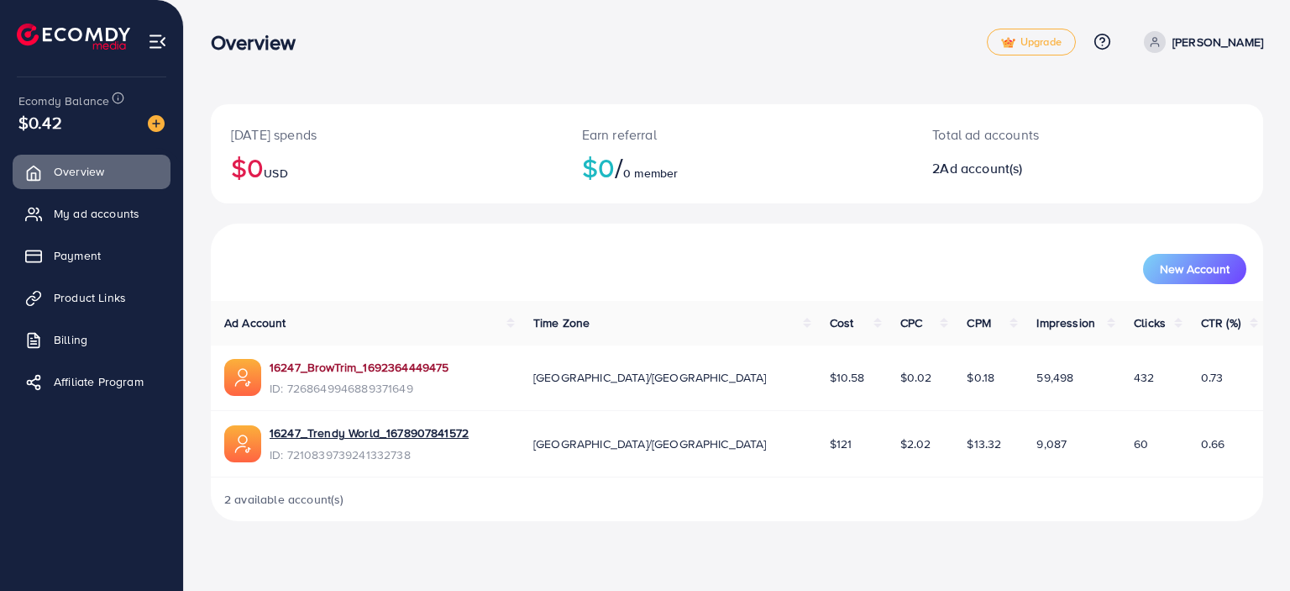
click at [358, 372] on link "16247_BrowTrim_1692364449475" at bounding box center [359, 367] width 179 height 17
click at [393, 430] on link "16247_Trendy World_1678907841572" at bounding box center [369, 432] width 199 height 17
click at [1239, 265] on button "New Account" at bounding box center [1194, 269] width 103 height 30
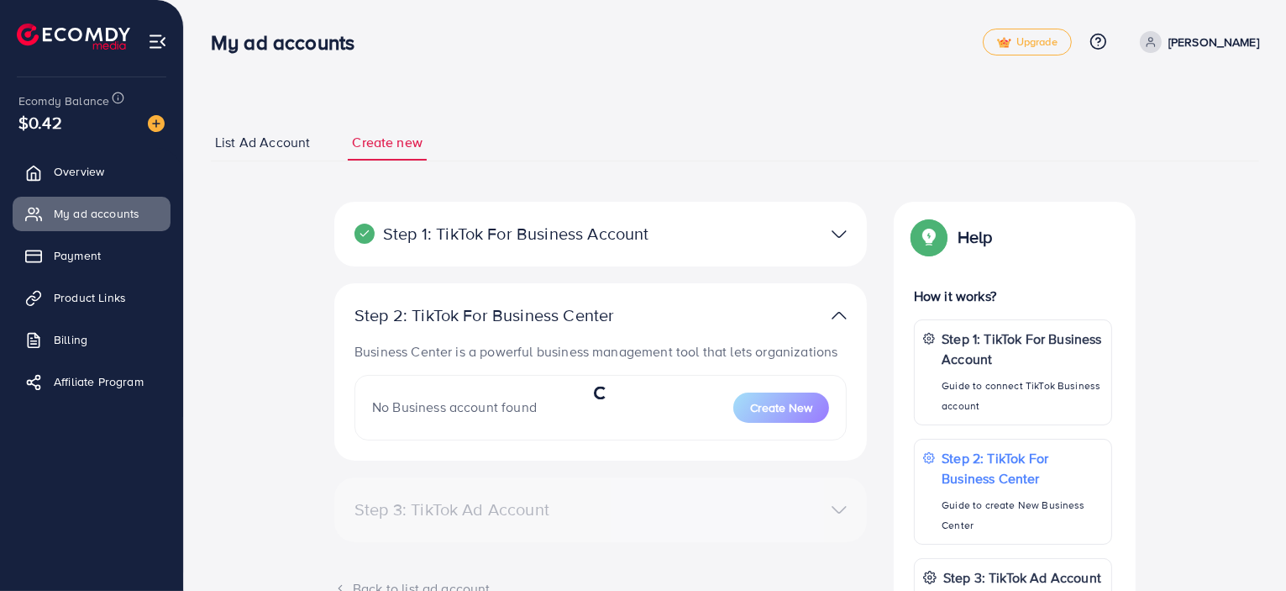
select select
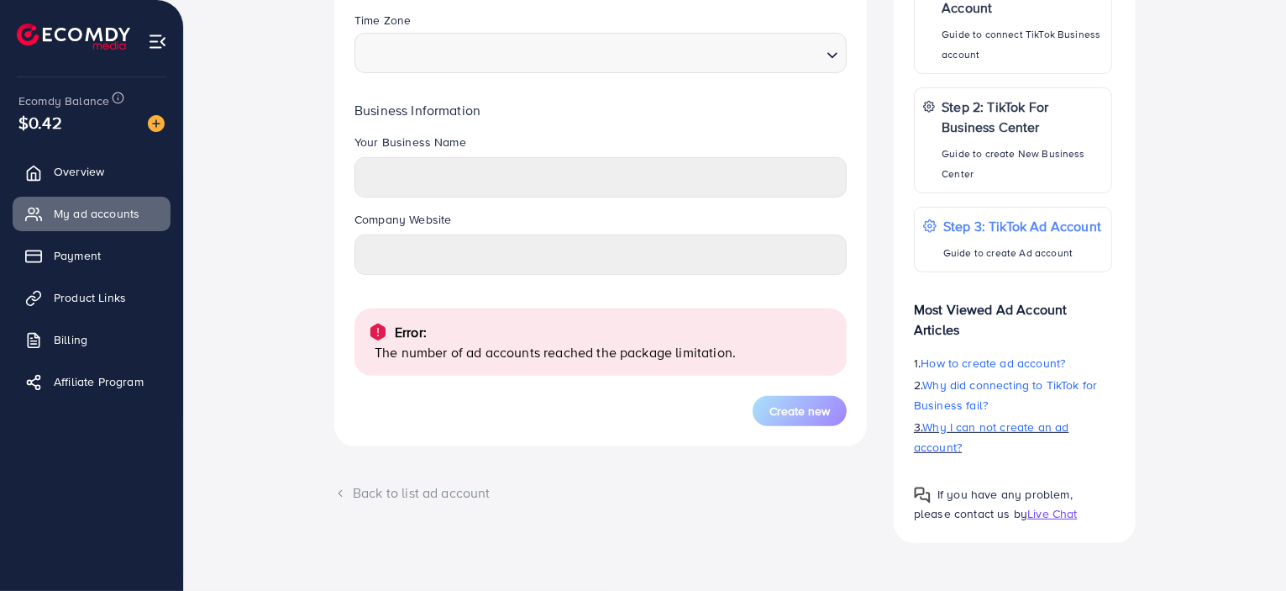
scroll to position [600, 0]
click at [1047, 512] on span "Live Chat" at bounding box center [1052, 514] width 50 height 17
click at [156, 177] on link "Overview" at bounding box center [92, 172] width 158 height 34
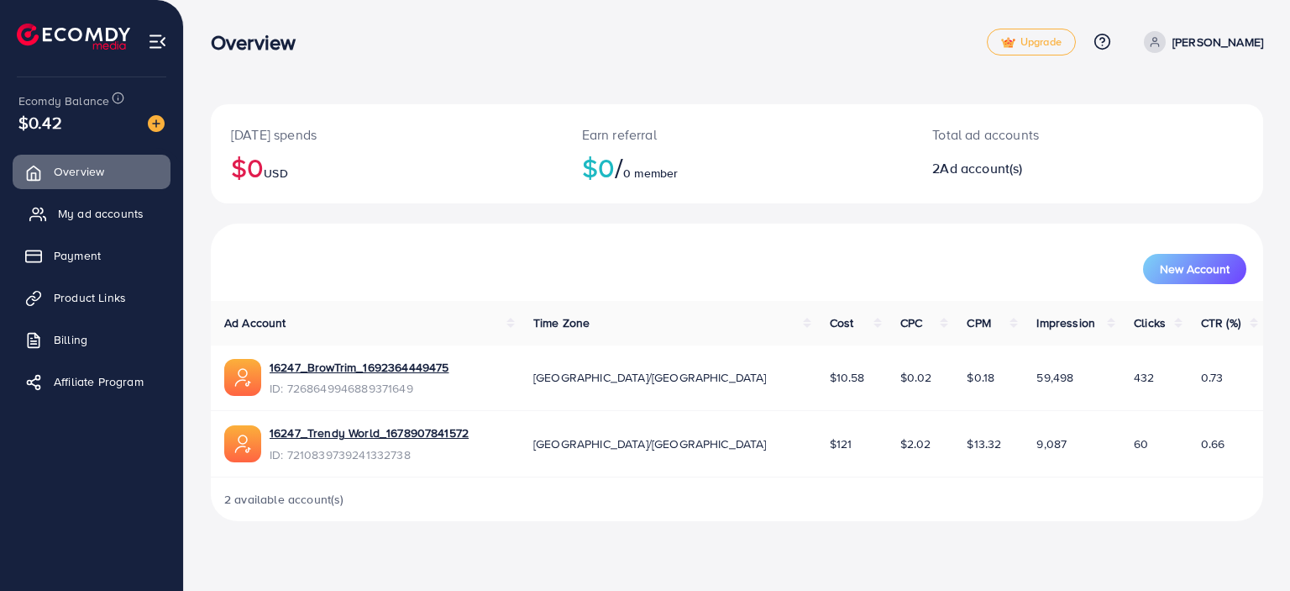
click at [165, 224] on link "My ad accounts" at bounding box center [92, 214] width 158 height 34
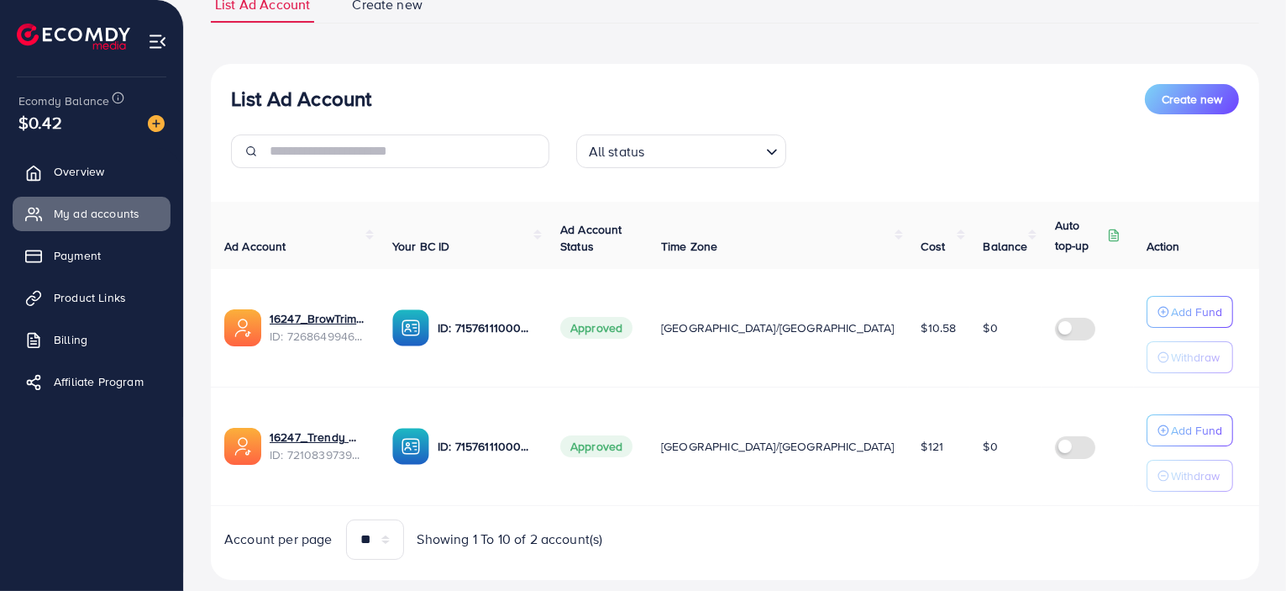
scroll to position [171, 0]
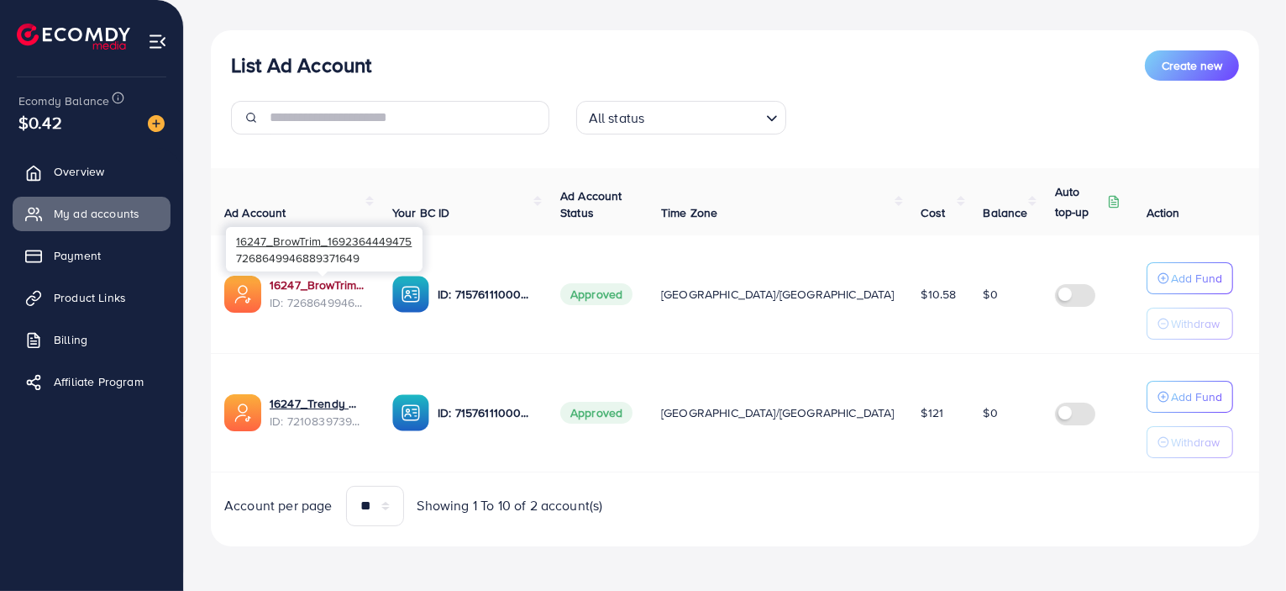
click at [340, 291] on link "16247_BrowTrim_1692364449475" at bounding box center [318, 284] width 96 height 17
click at [1185, 523] on div "Account per page ** ** ** *** Showing 1 To 10 of 2 account(s)" at bounding box center [734, 506] width 1075 height 40
click at [124, 178] on link "Overview" at bounding box center [92, 172] width 158 height 34
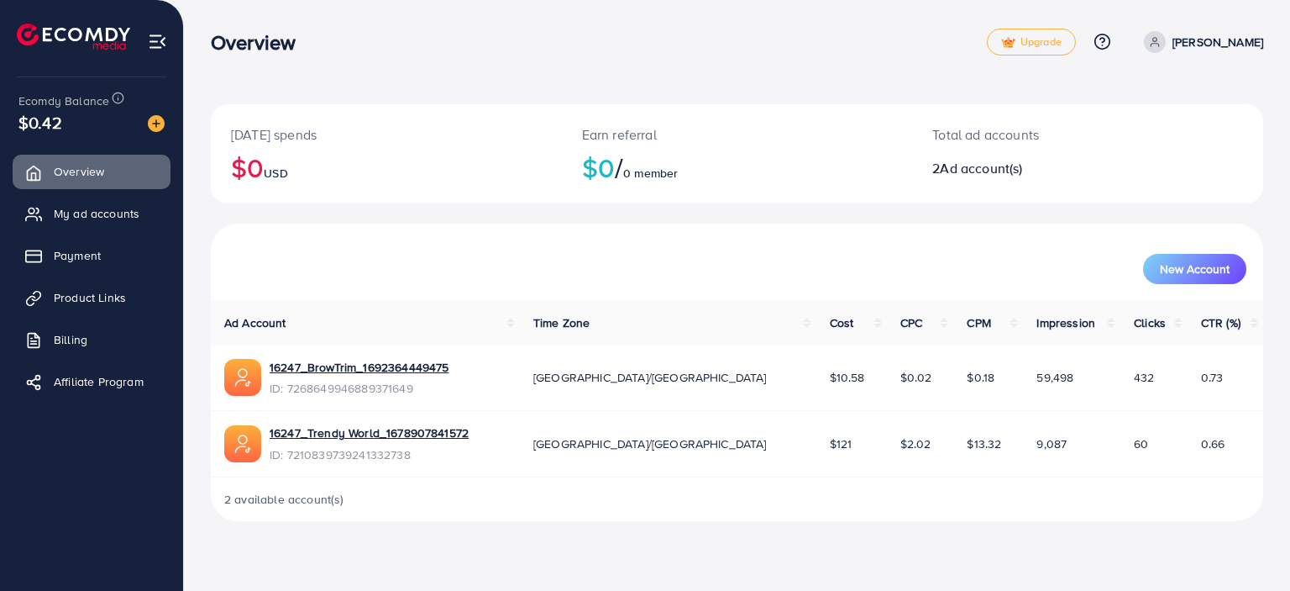
click at [1208, 376] on td "0.73" at bounding box center [1226, 378] width 76 height 66
click at [1218, 381] on td "0.73" at bounding box center [1226, 378] width 76 height 66
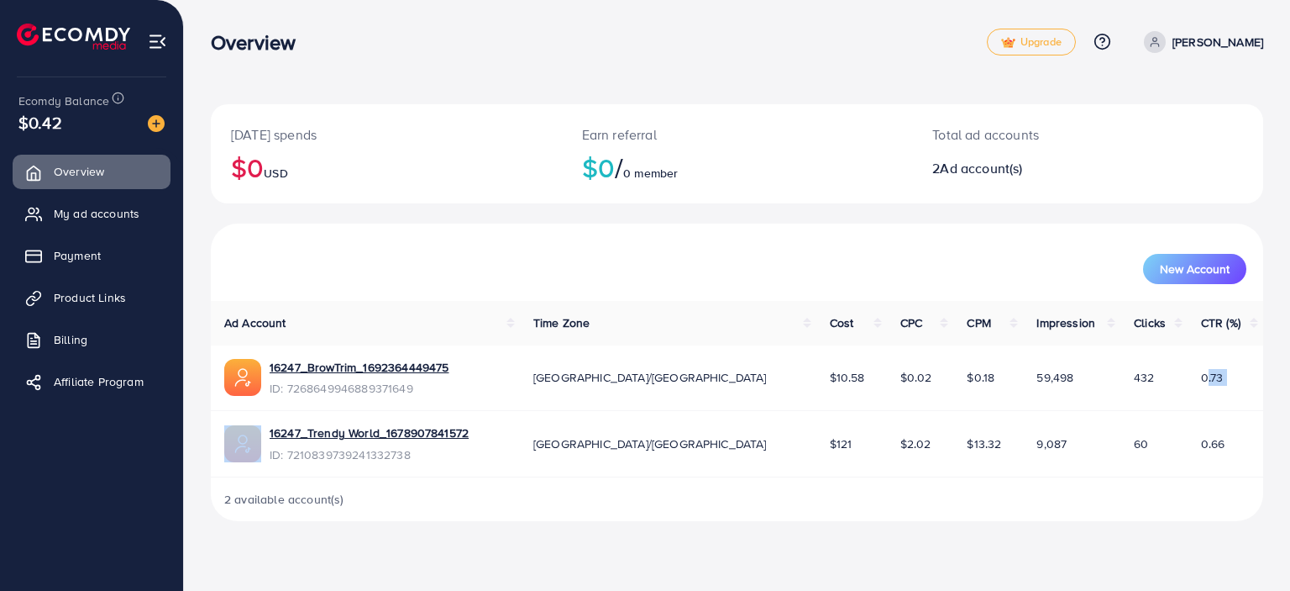
click at [1237, 395] on td "0.73" at bounding box center [1226, 378] width 76 height 66
click at [1213, 50] on link "Haseeb" at bounding box center [1201, 42] width 126 height 22
click at [1228, 83] on link "Profile" at bounding box center [1183, 100] width 160 height 38
select select "********"
select select "*********"
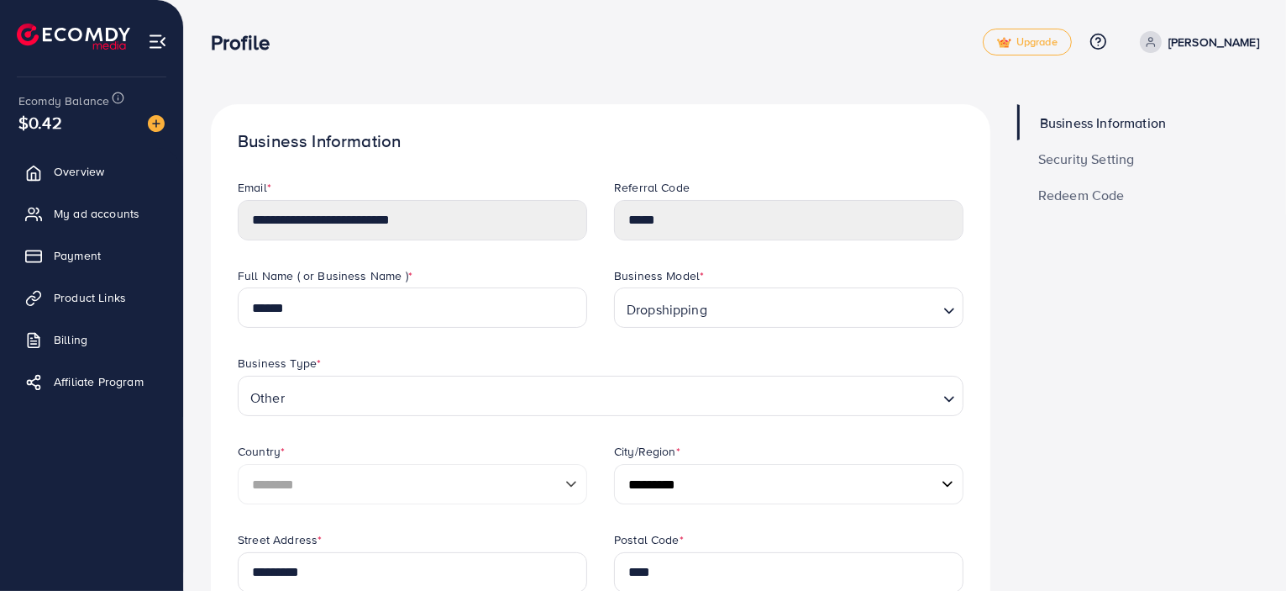
click at [932, 320] on input "Search for option" at bounding box center [824, 309] width 224 height 26
click at [142, 352] on link "Billing" at bounding box center [92, 340] width 158 height 34
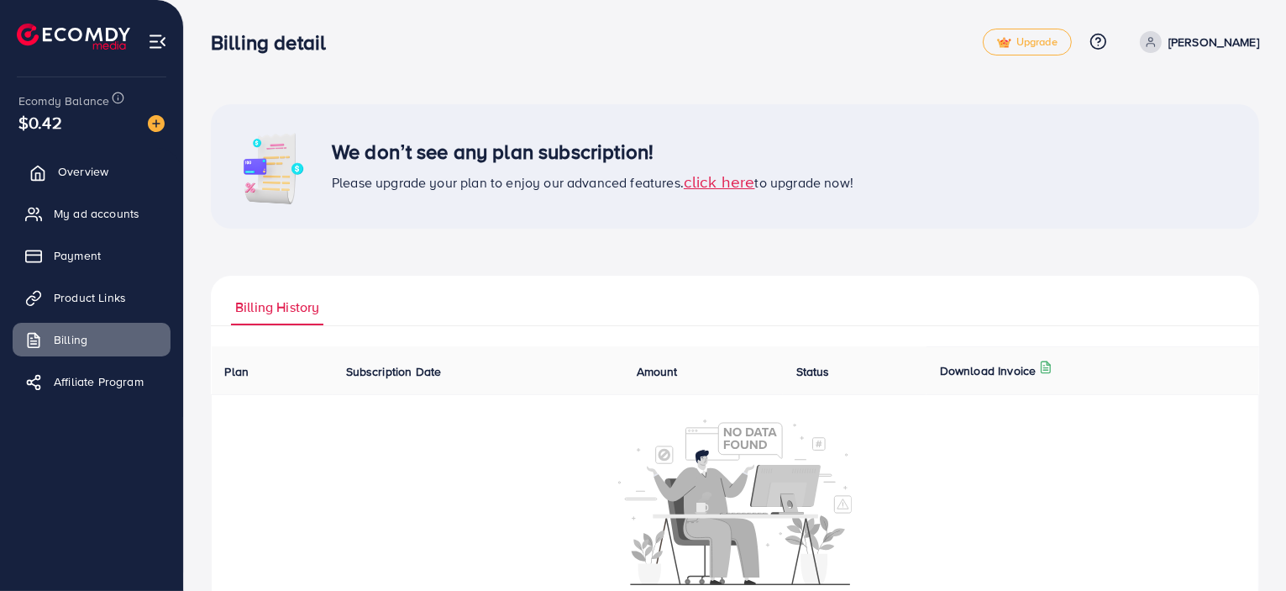
click at [154, 177] on link "Overview" at bounding box center [92, 172] width 158 height 34
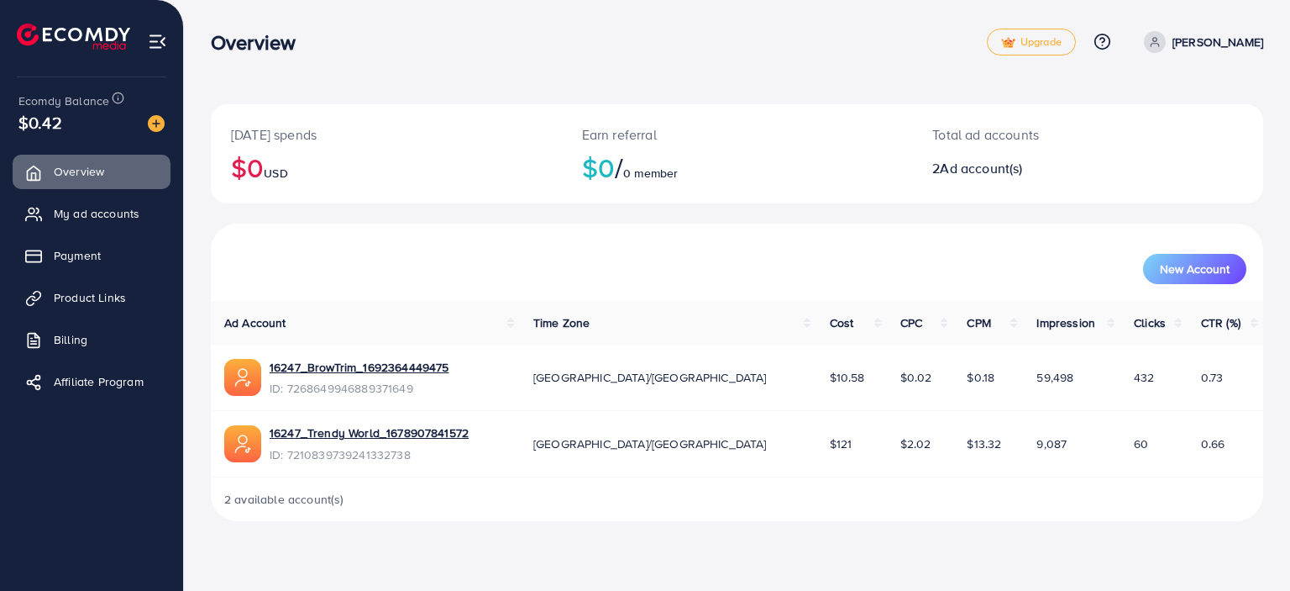
click at [1260, 36] on p "Haseeb" at bounding box center [1218, 42] width 91 height 20
click at [1238, 144] on link "Log out" at bounding box center [1183, 138] width 160 height 38
click at [1161, 43] on icon at bounding box center [1155, 42] width 12 height 12
click at [1217, 139] on link "Log out" at bounding box center [1183, 138] width 160 height 38
